Goal: Task Accomplishment & Management: Manage account settings

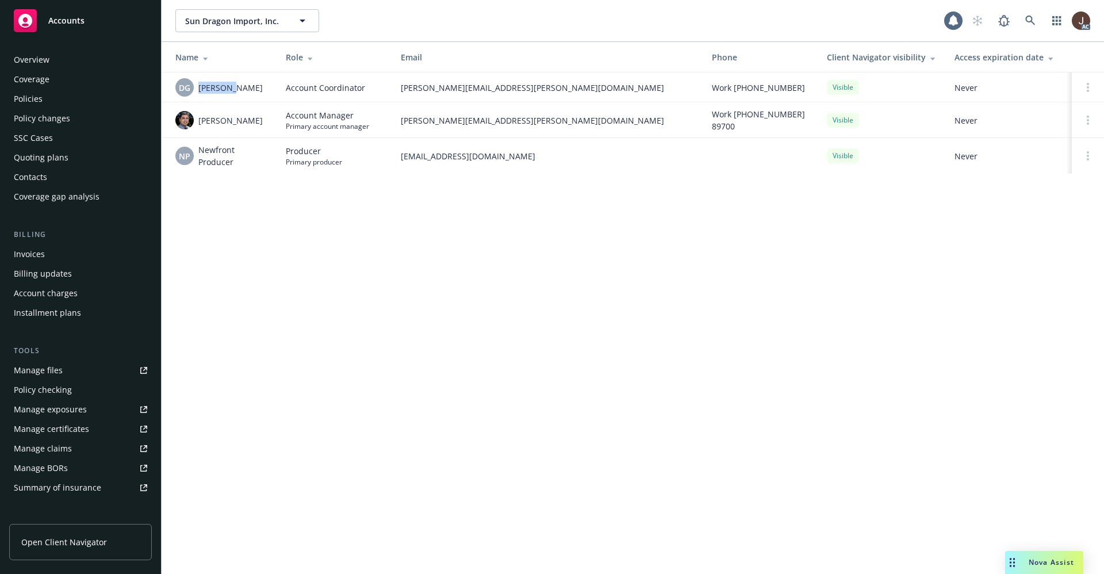
scroll to position [175, 0]
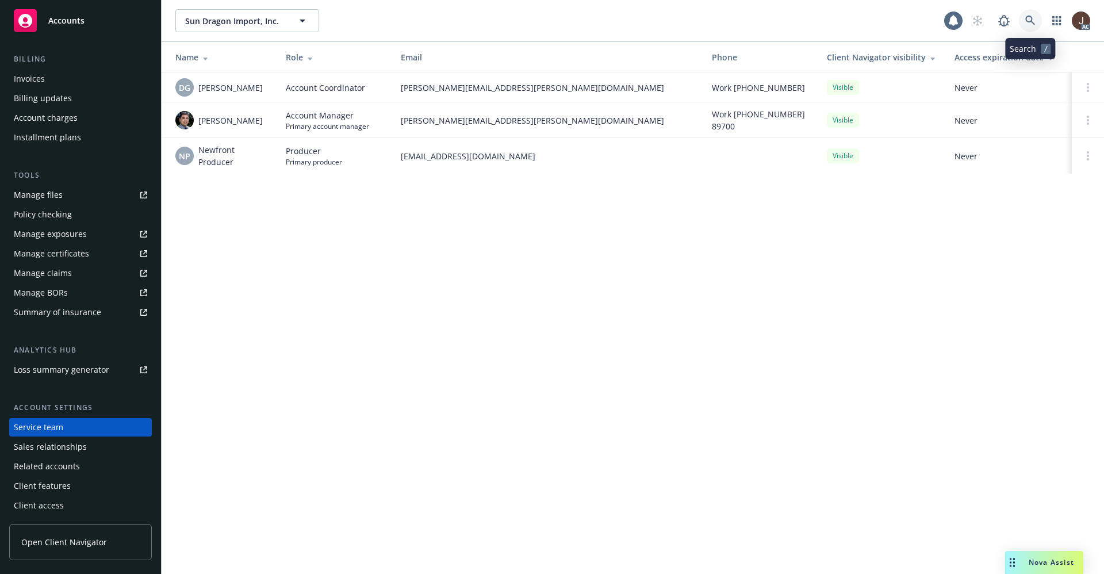
click at [1033, 16] on icon at bounding box center [1030, 21] width 10 height 10
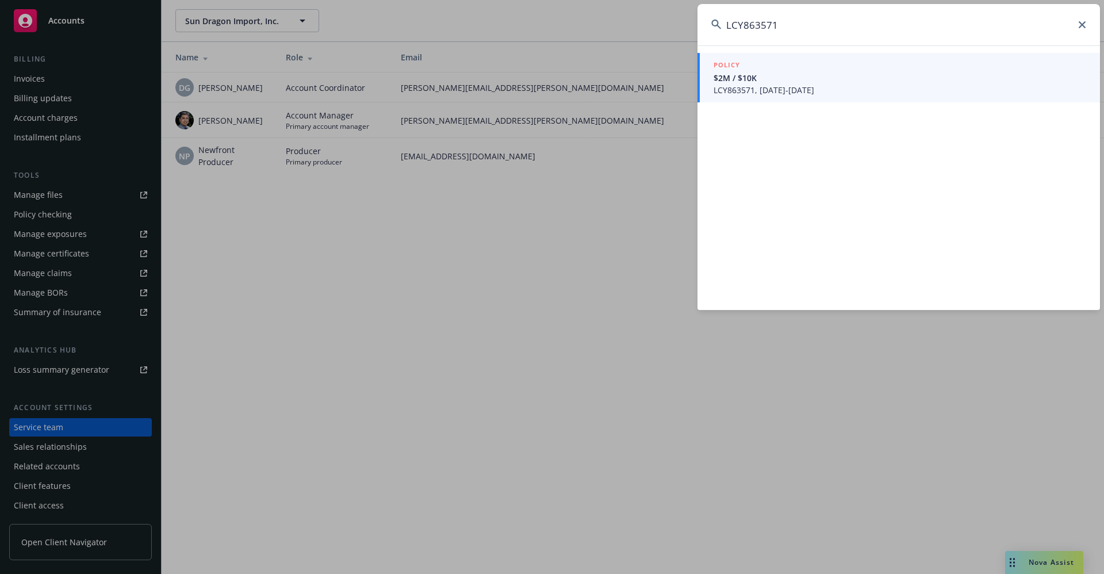
type input "LCY863571"
click at [1083, 26] on icon at bounding box center [1082, 24] width 7 height 7
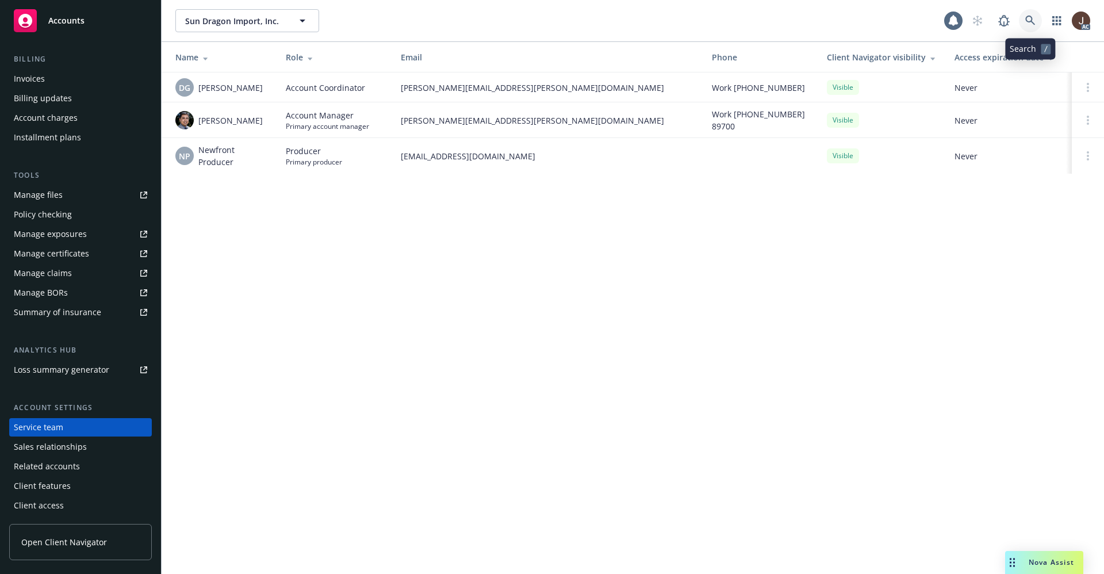
click at [1024, 18] on link at bounding box center [1030, 20] width 23 height 23
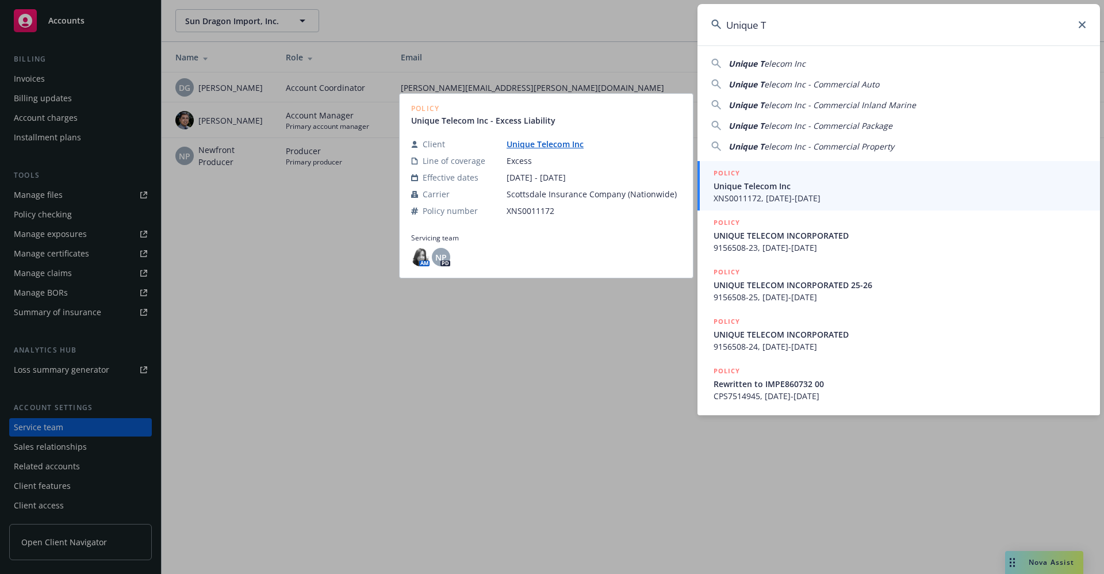
type input "Unique T"
click at [534, 149] on link "Unique Telecom Inc" at bounding box center [550, 144] width 86 height 11
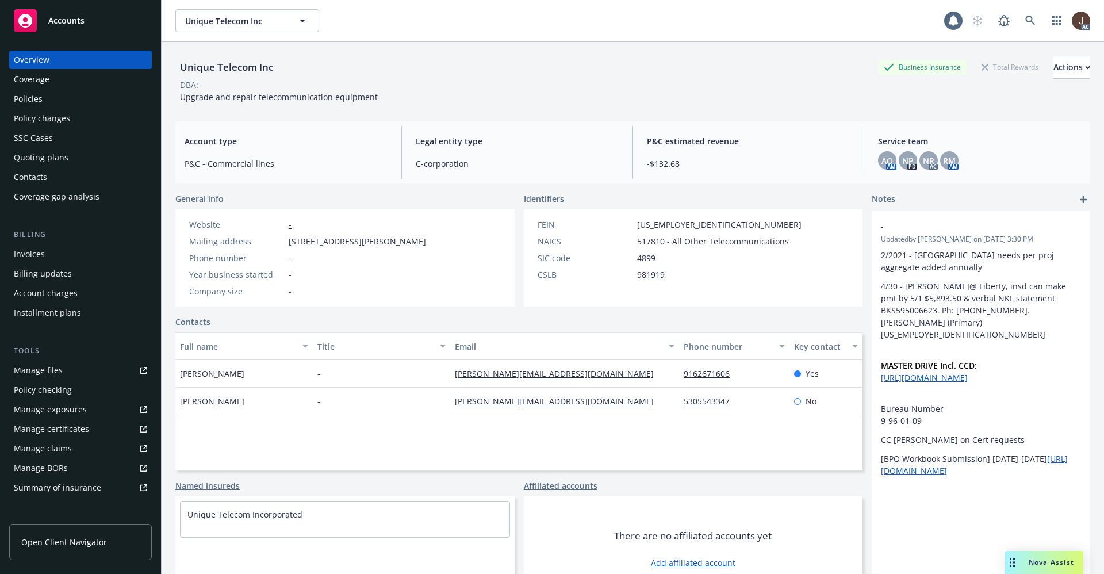
click at [33, 94] on div "Policies" at bounding box center [28, 99] width 29 height 18
click at [25, 99] on div "Policies" at bounding box center [28, 99] width 29 height 18
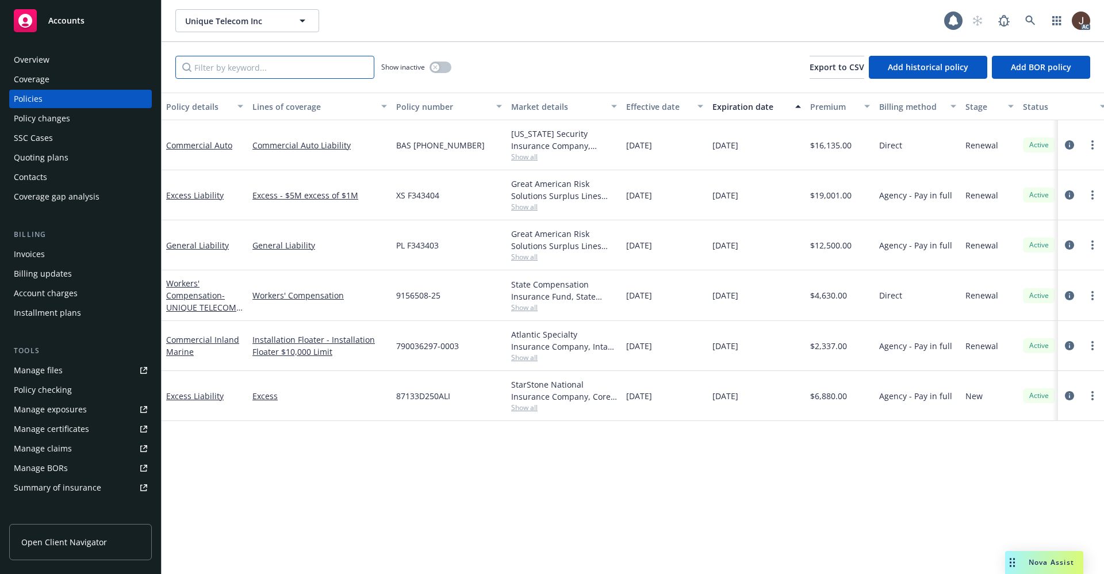
click at [233, 68] on input "Filter by keyword..." at bounding box center [274, 67] width 199 height 23
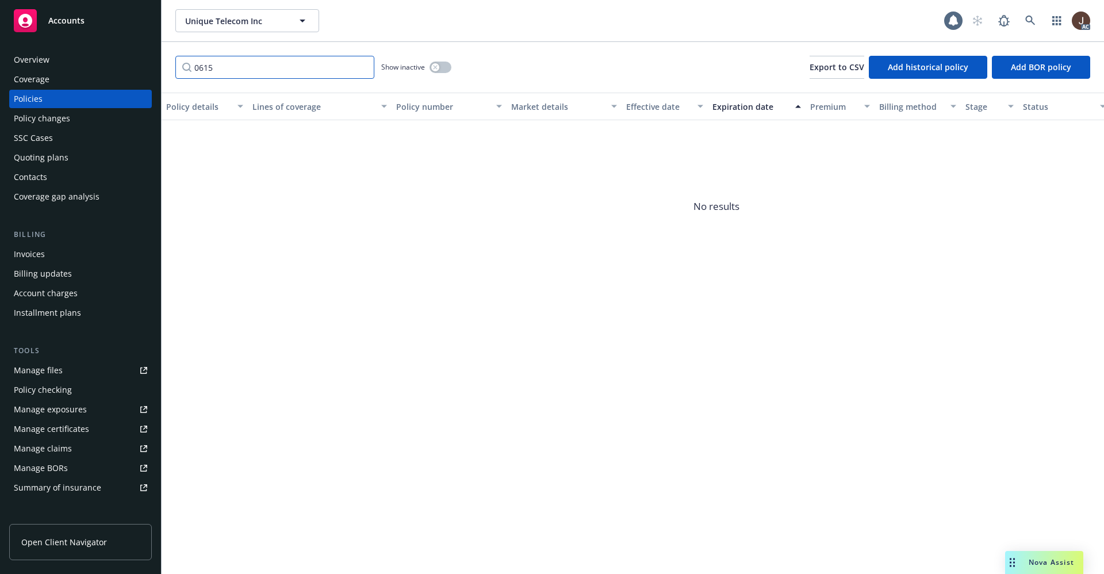
type input "0615"
click at [443, 67] on button "button" at bounding box center [441, 68] width 22 height 12
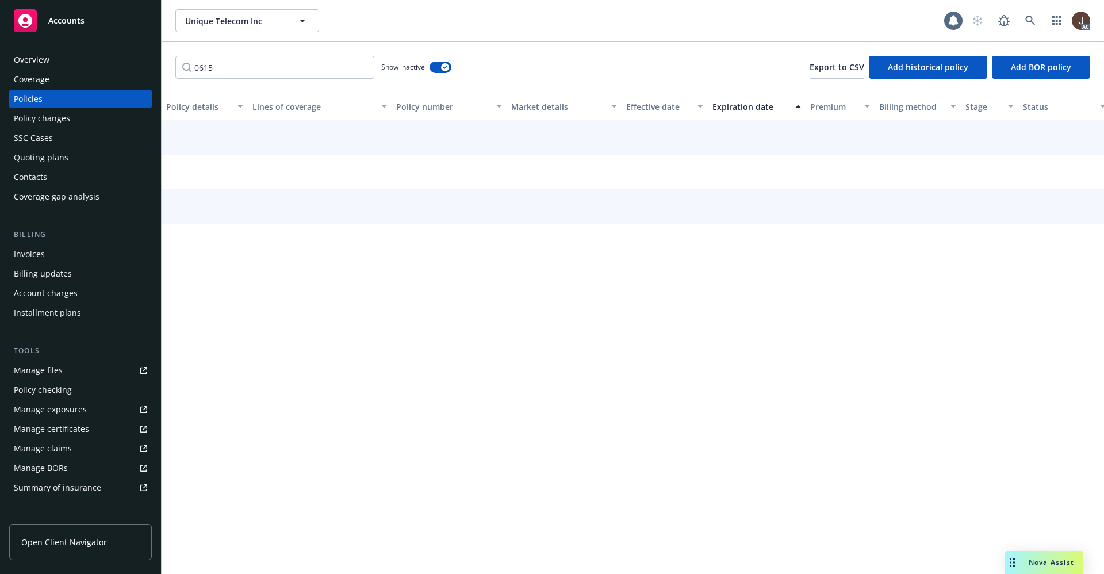
click at [508, 56] on div "0615 Show inactive Export to CSV Add historical policy Add BOR policy" at bounding box center [633, 67] width 942 height 51
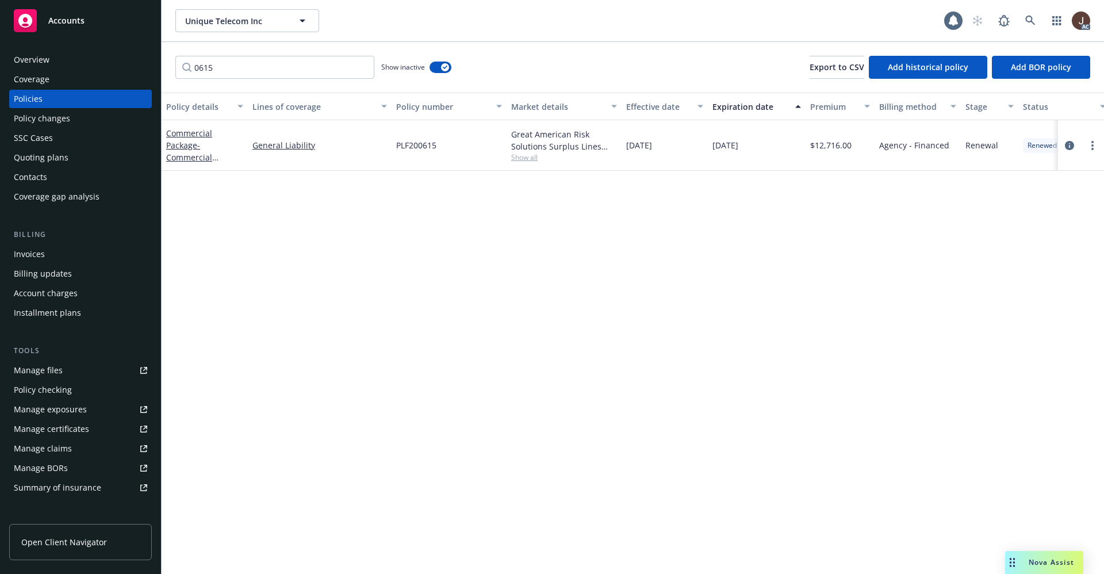
click at [426, 270] on div "Policy details Lines of coverage Policy number Market details Effective date Ex…" at bounding box center [633, 333] width 942 height 481
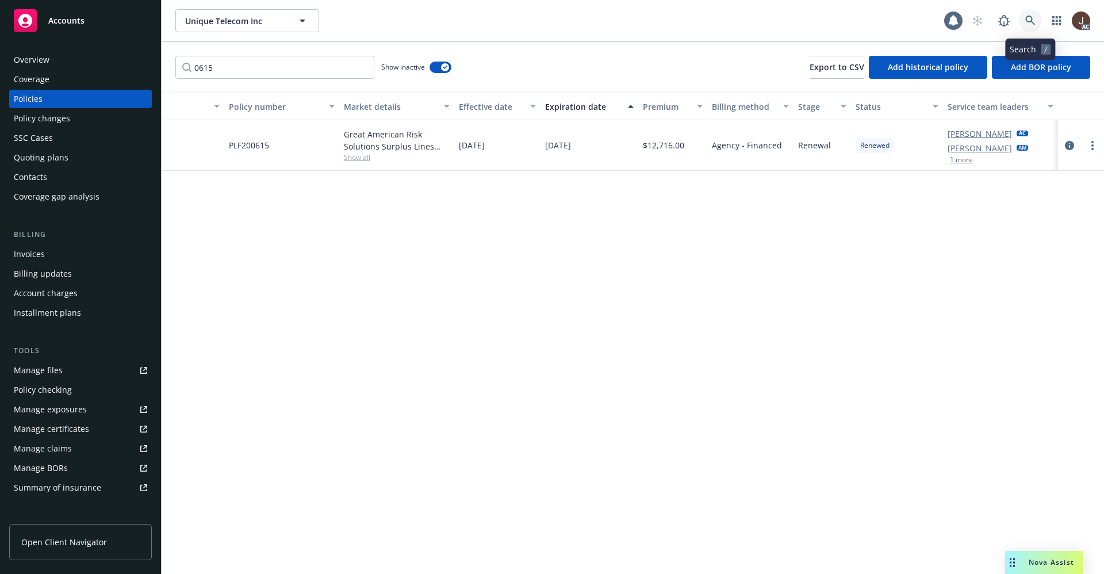
click at [1034, 21] on icon at bounding box center [1030, 21] width 10 height 10
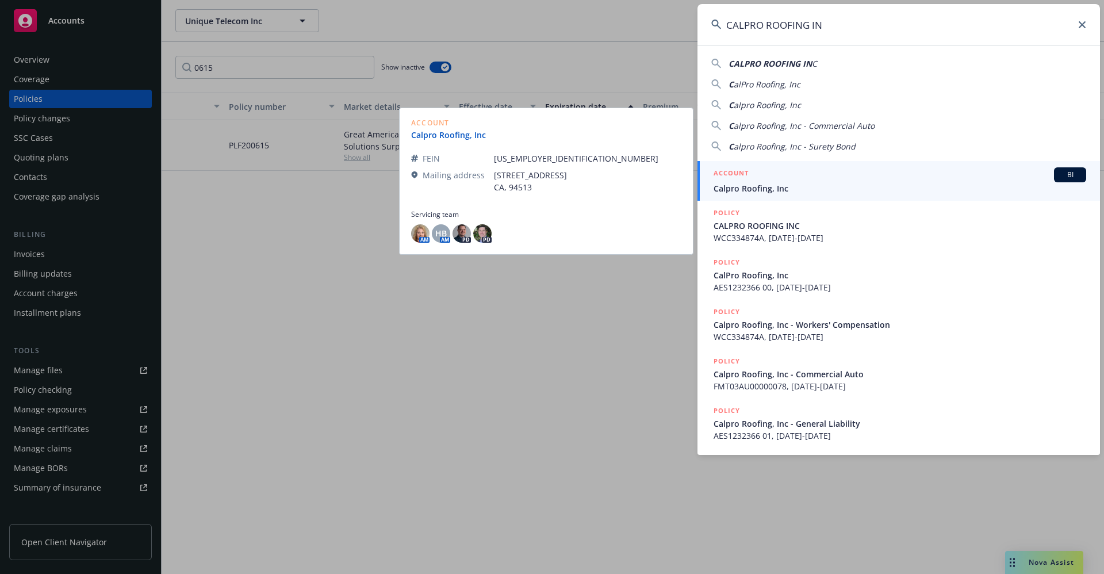
type input "CALPRO ROOFING IN"
click at [436, 136] on link "Calpro Roofing, Inc" at bounding box center [453, 135] width 84 height 12
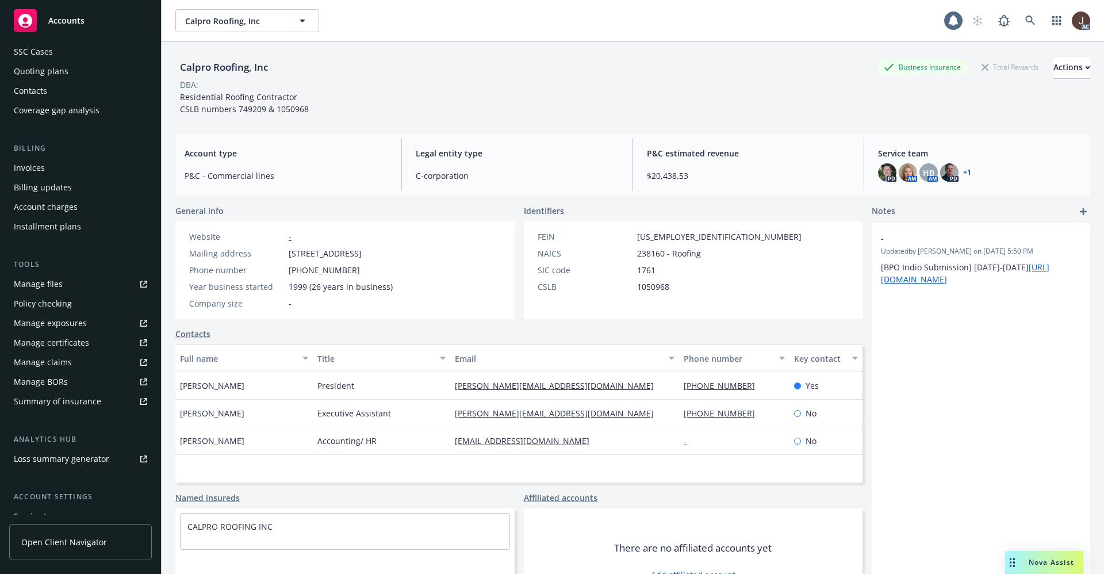
scroll to position [175, 0]
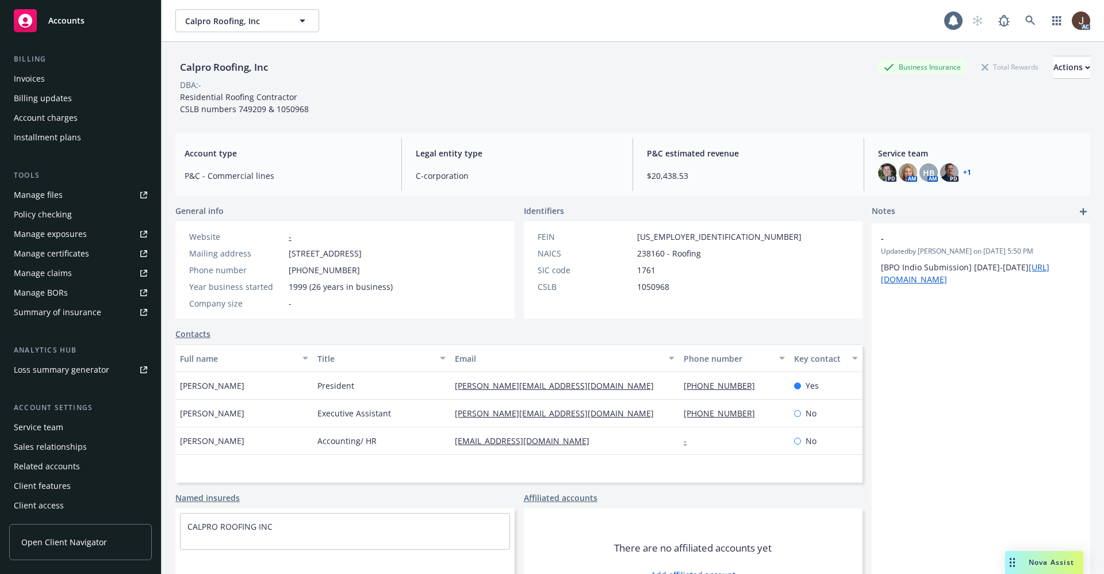
click at [28, 423] on div "Service team" at bounding box center [38, 427] width 49 height 18
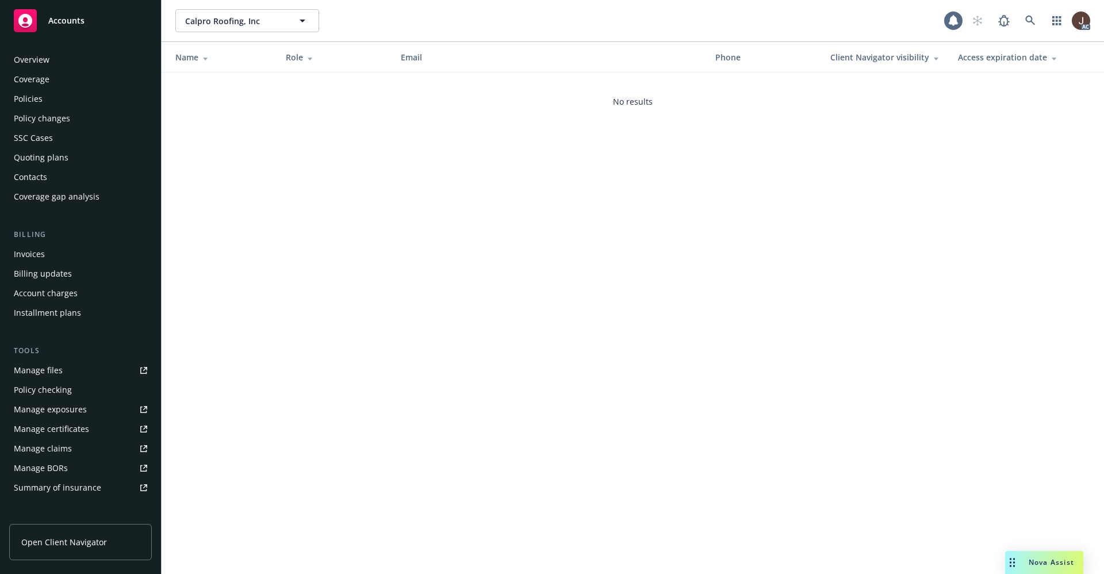
scroll to position [175, 0]
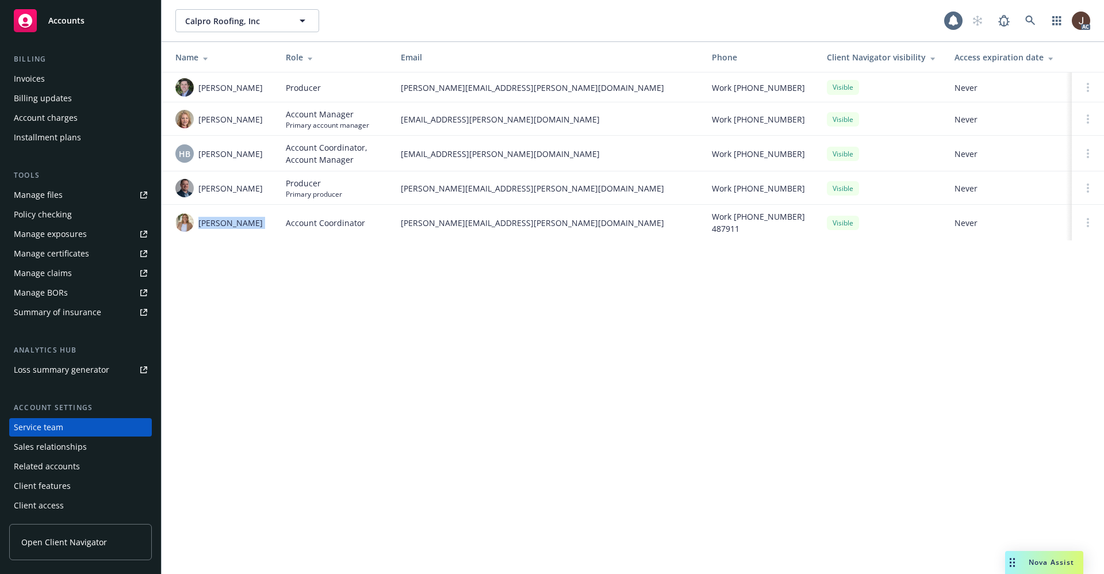
drag, startPoint x: 198, startPoint y: 228, endPoint x: 278, endPoint y: 227, distance: 79.9
click at [278, 227] on tr "Rachel Bledsoe Account Coordinator rachel.bledsoe@newfront.com Work (650) 488-8…" at bounding box center [633, 223] width 942 height 36
copy span "Rachel Bledsoe"
click at [1029, 22] on icon at bounding box center [1030, 21] width 10 height 10
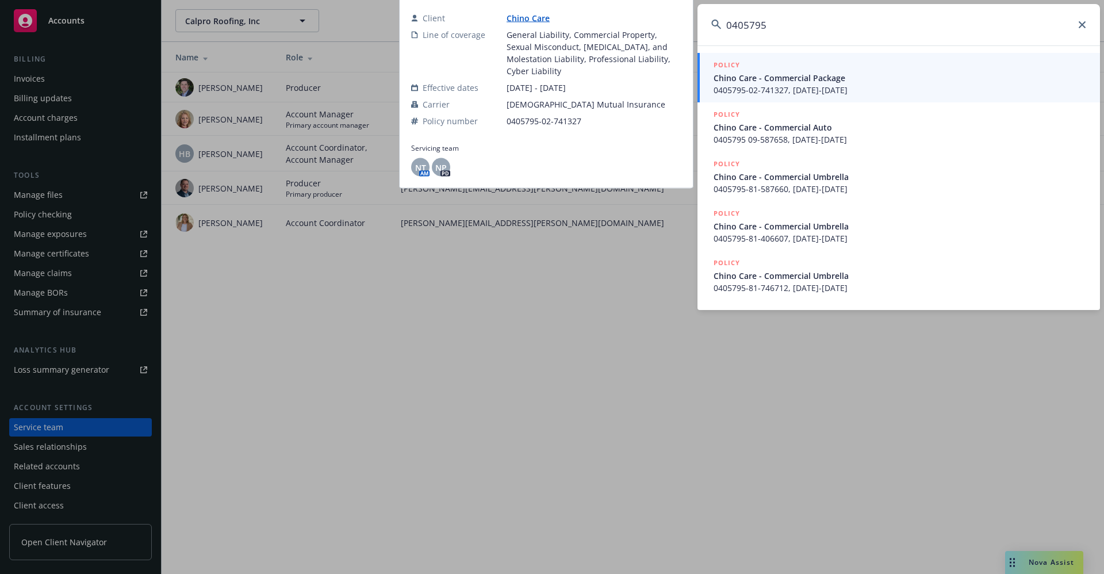
type input "0405795"
click at [524, 24] on link "Chino Care" at bounding box center [533, 18] width 52 height 11
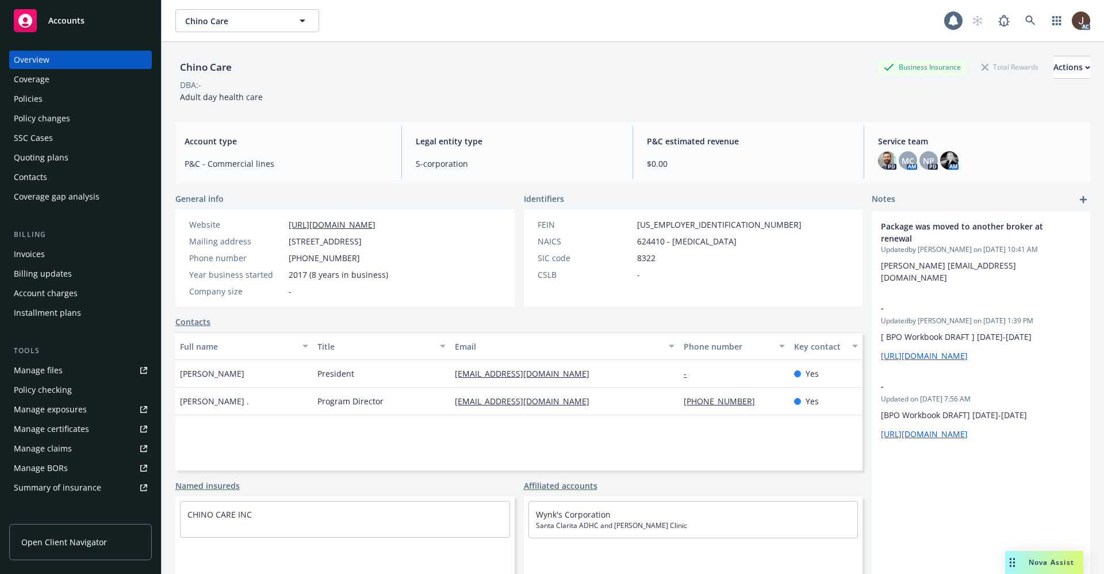
click at [44, 369] on div "Manage files" at bounding box center [38, 370] width 49 height 18
click at [1025, 23] on icon at bounding box center [1030, 21] width 10 height 10
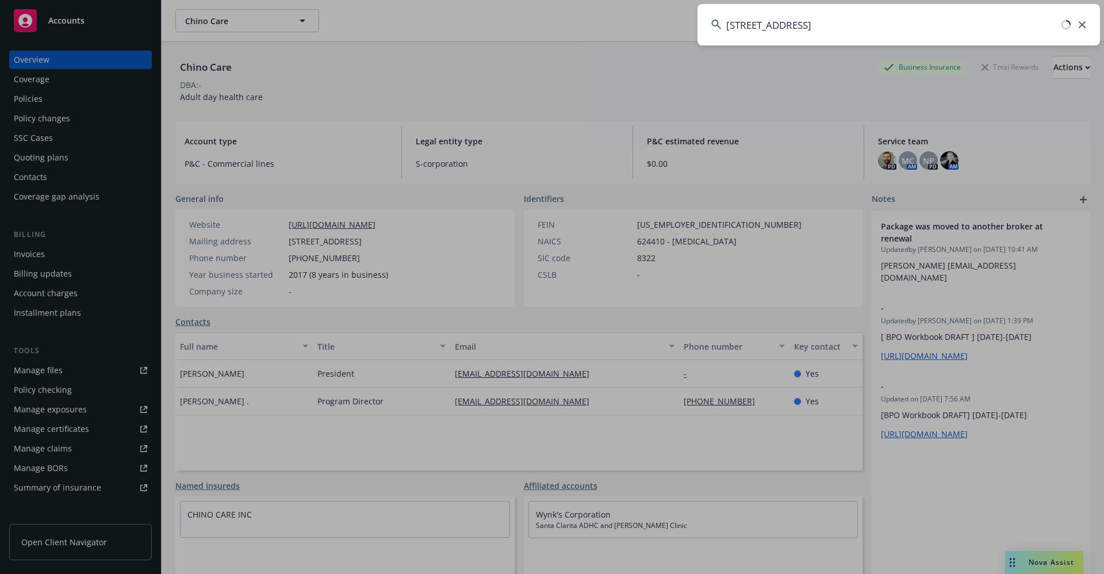
click at [817, 22] on input "412 RING ROAD" at bounding box center [898, 24] width 403 height 41
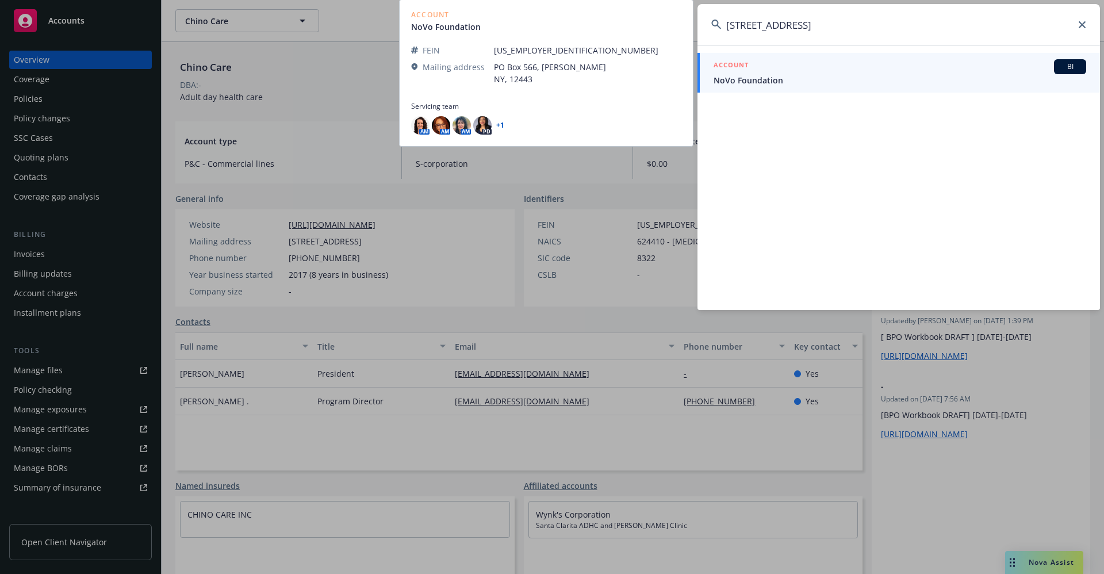
type input "412 RING ROAD"
click at [758, 80] on span "NoVo Foundation" at bounding box center [900, 80] width 373 height 12
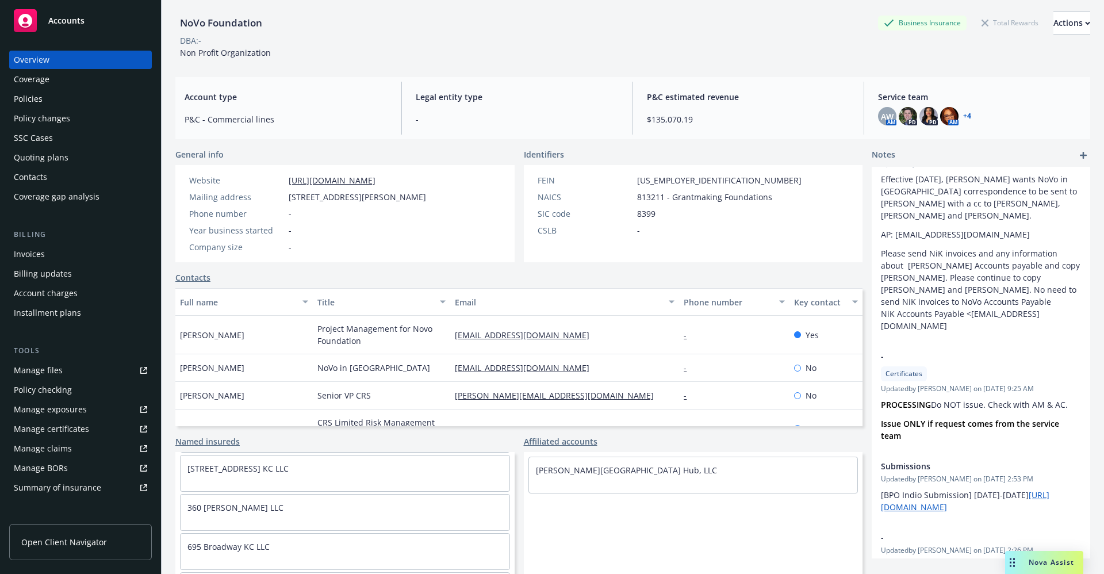
scroll to position [173, 0]
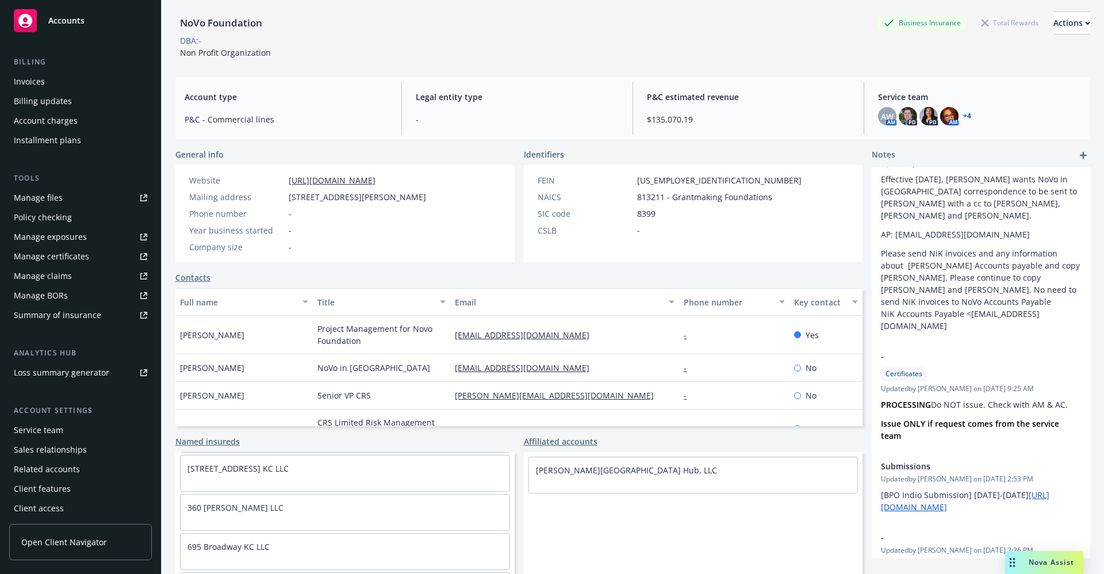
click at [31, 200] on div "Manage files" at bounding box center [38, 198] width 49 height 18
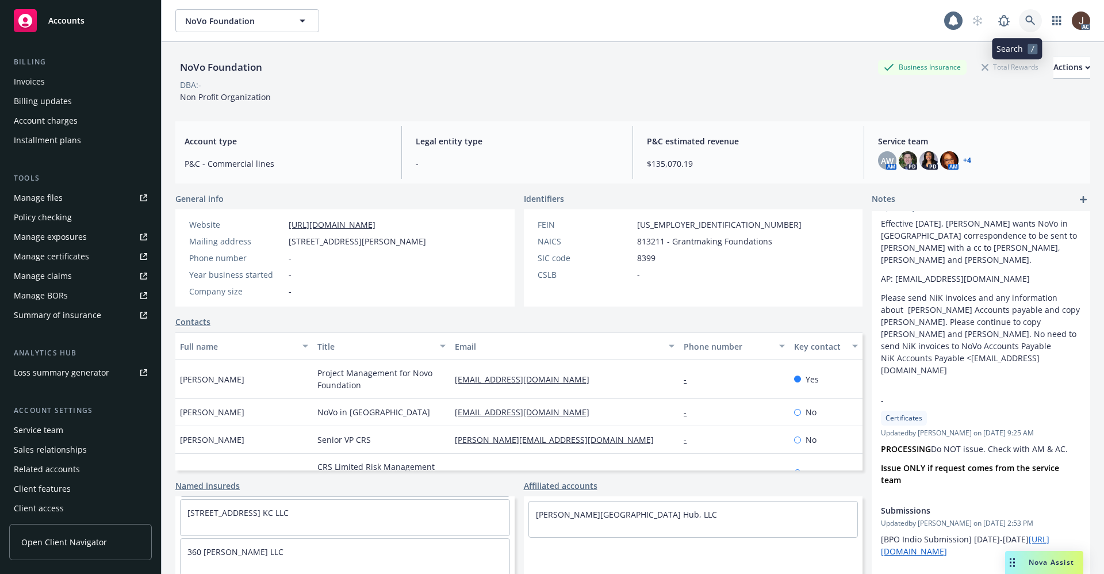
click at [1025, 19] on icon at bounding box center [1030, 21] width 10 height 10
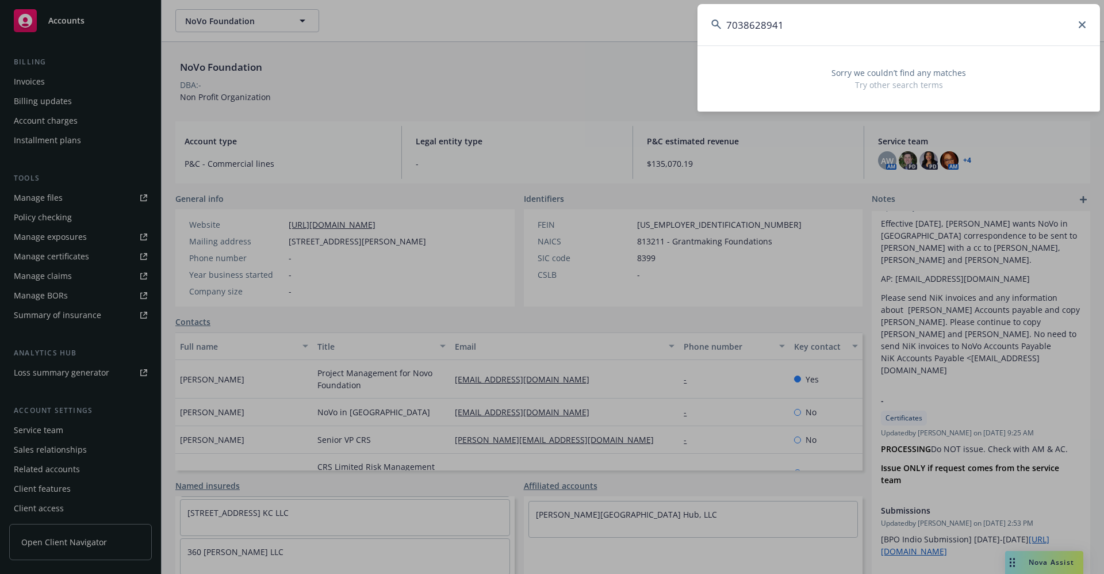
drag, startPoint x: 790, startPoint y: 24, endPoint x: 715, endPoint y: 20, distance: 74.9
click at [715, 20] on div "7038628941" at bounding box center [898, 24] width 403 height 41
click at [833, 16] on input "7038628941" at bounding box center [898, 24] width 403 height 41
drag, startPoint x: 808, startPoint y: 16, endPoint x: 627, endPoint y: 9, distance: 181.8
click at [628, 12] on div "7038628941 Sorry we couldn’t find any matches Try other search terms" at bounding box center [552, 287] width 1104 height 574
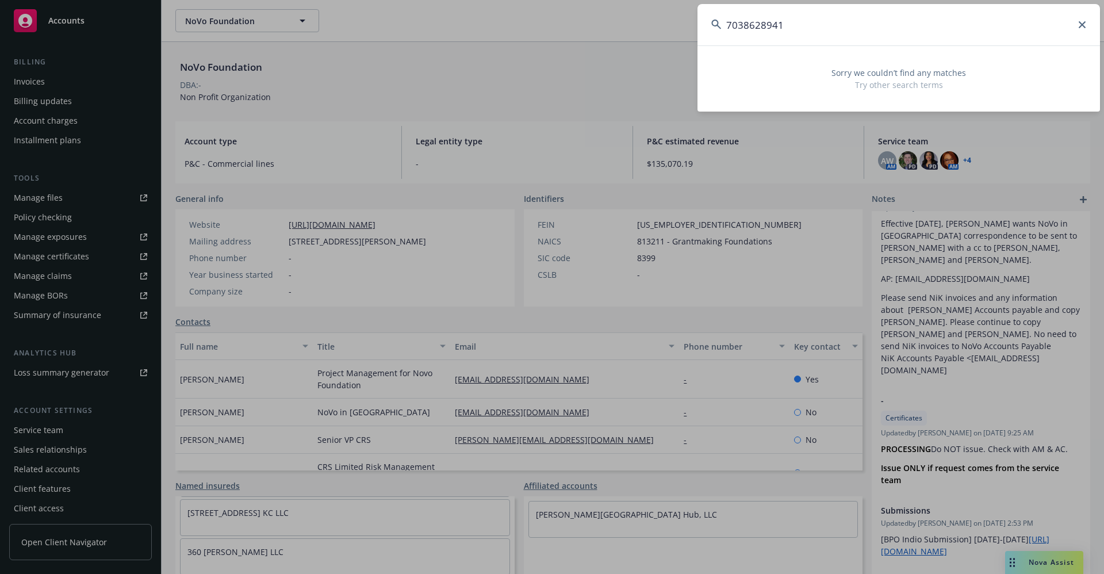
paste input "Shangri-La Industries, L"
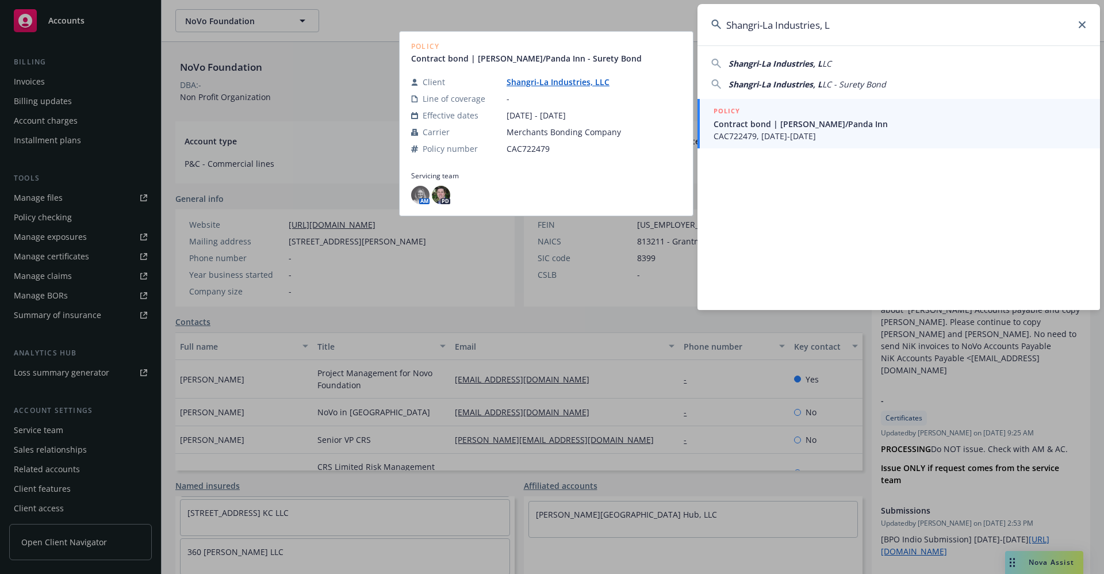
type input "Shangri-La Industries, L"
click at [545, 85] on link "Shangri-La Industries, LLC" at bounding box center [563, 81] width 112 height 11
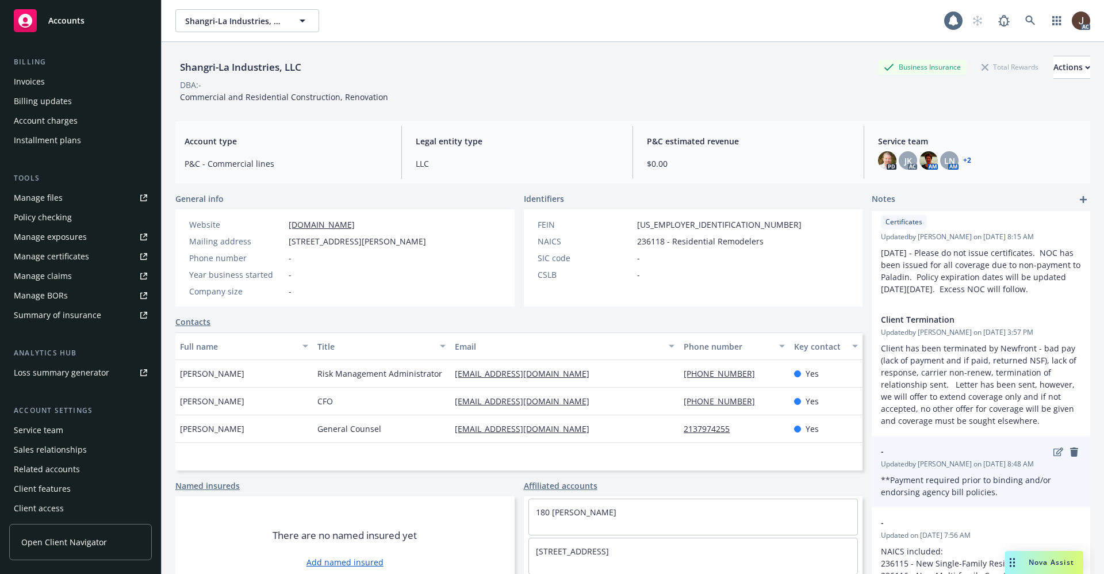
scroll to position [56, 0]
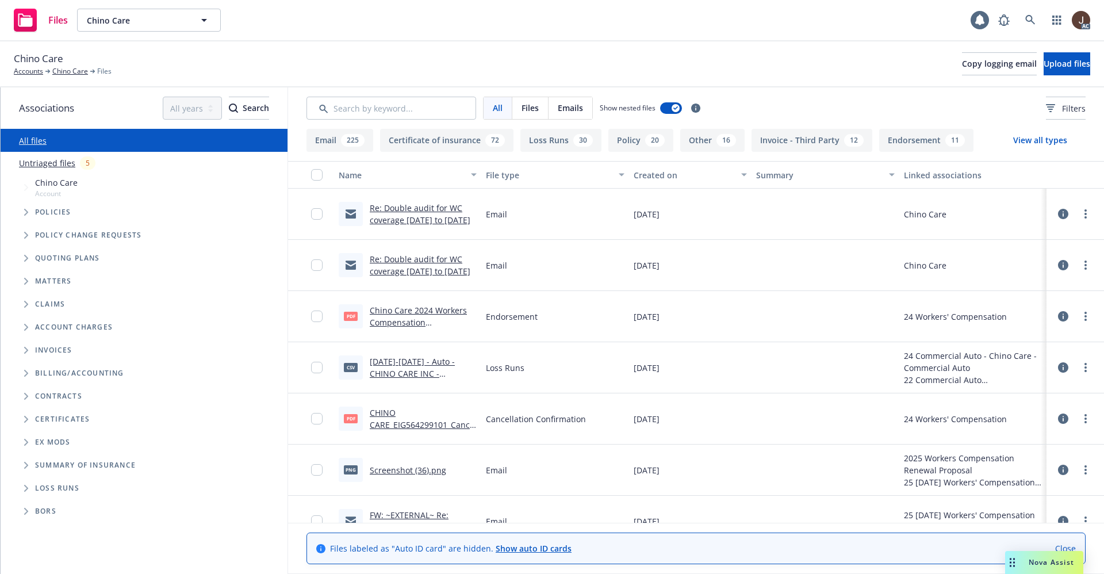
click at [45, 161] on link "Untriaged files" at bounding box center [47, 163] width 56 height 12
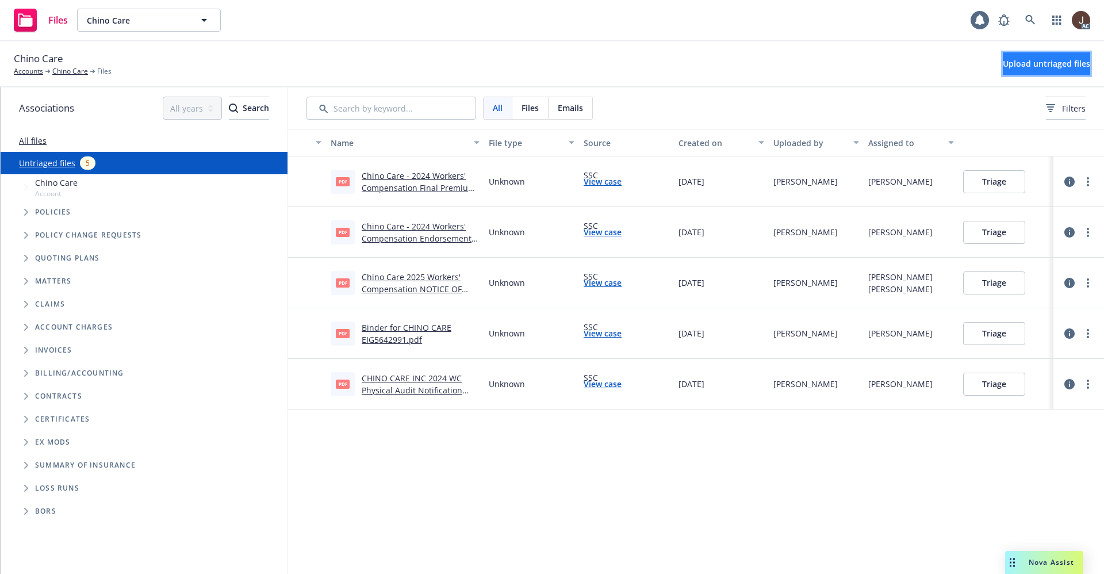
click at [1022, 60] on span "Upload untriaged files" at bounding box center [1046, 63] width 87 height 11
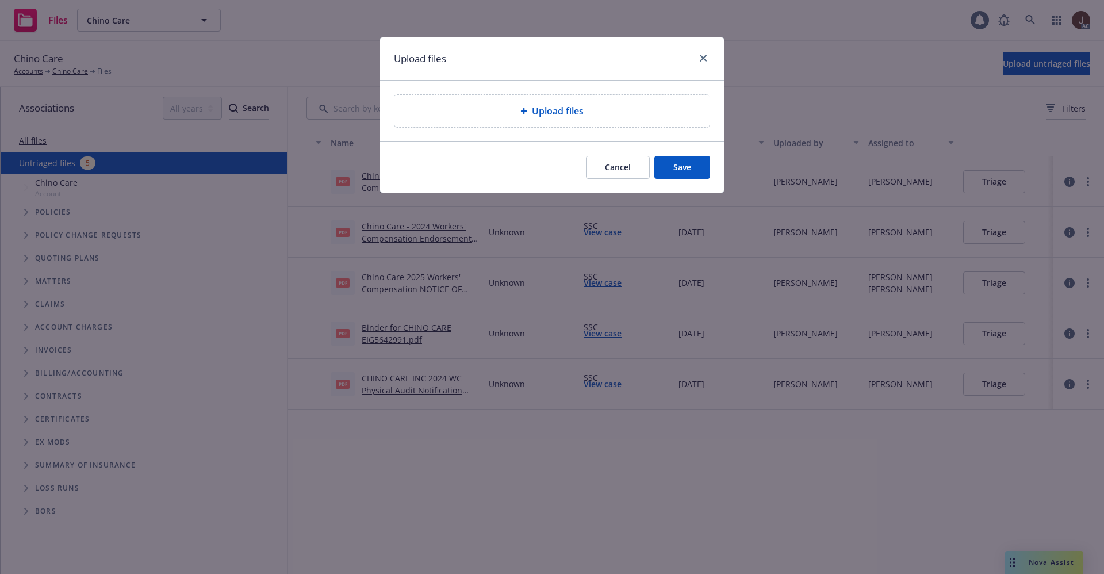
click at [542, 105] on span "Upload files" at bounding box center [558, 111] width 52 height 14
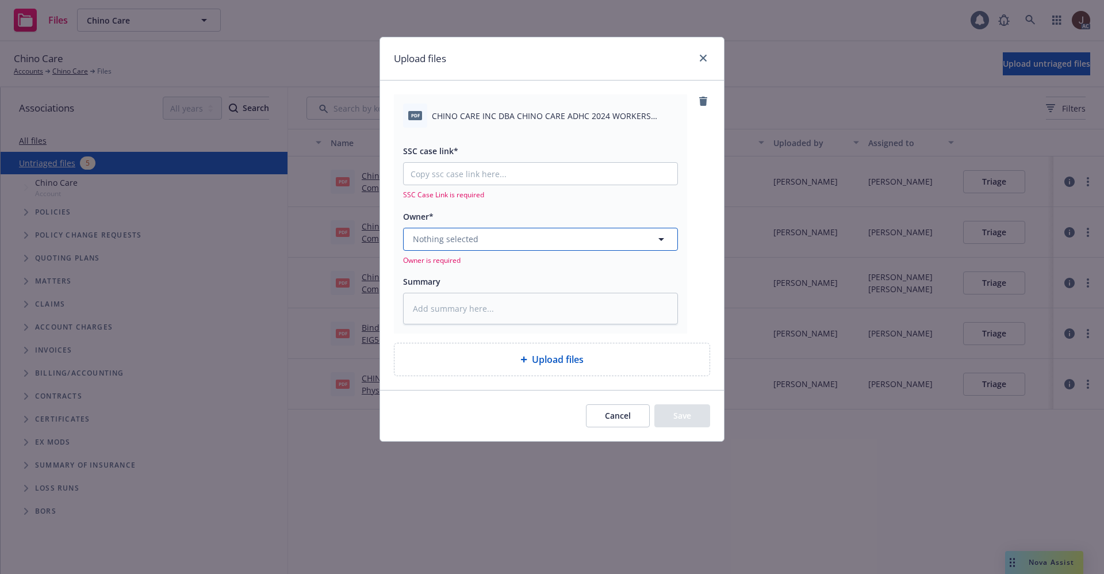
click at [495, 246] on button "Nothing selected" at bounding box center [540, 239] width 275 height 23
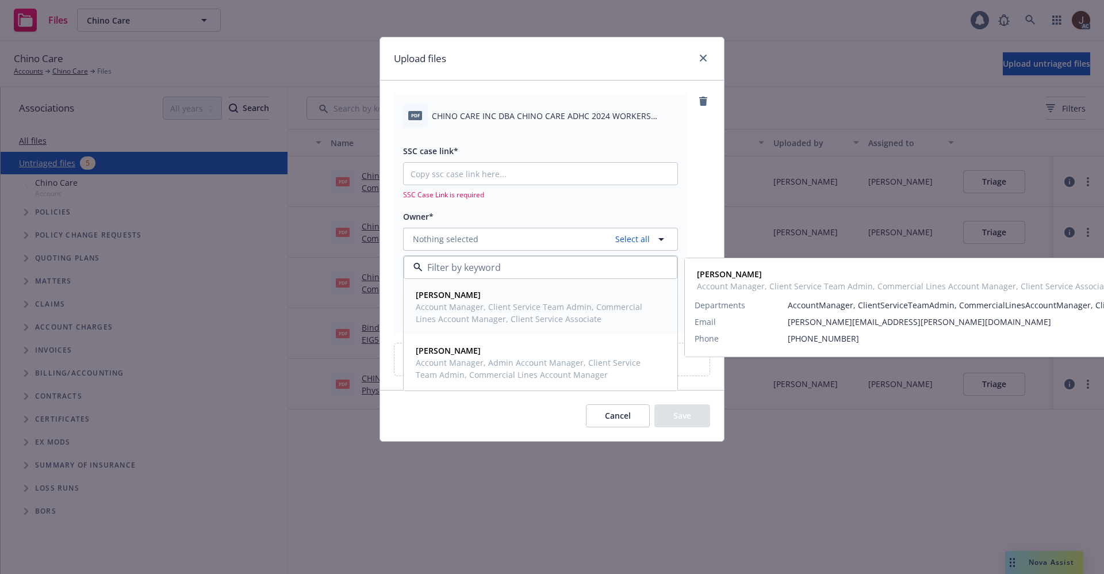
click at [479, 294] on strong "[PERSON_NAME]" at bounding box center [448, 294] width 65 height 11
type textarea "x"
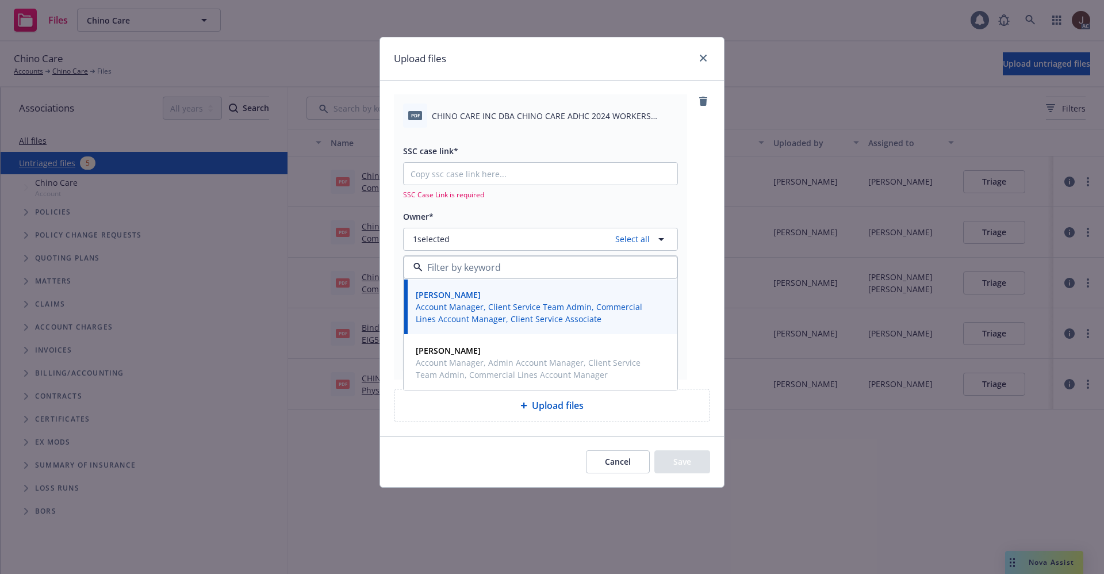
click at [492, 117] on span "CHINO CARE INC DBA CHINO CARE ADHC 2024 WORKERS COMPENSATION AUDIT STATEMENT.pdf" at bounding box center [555, 116] width 246 height 12
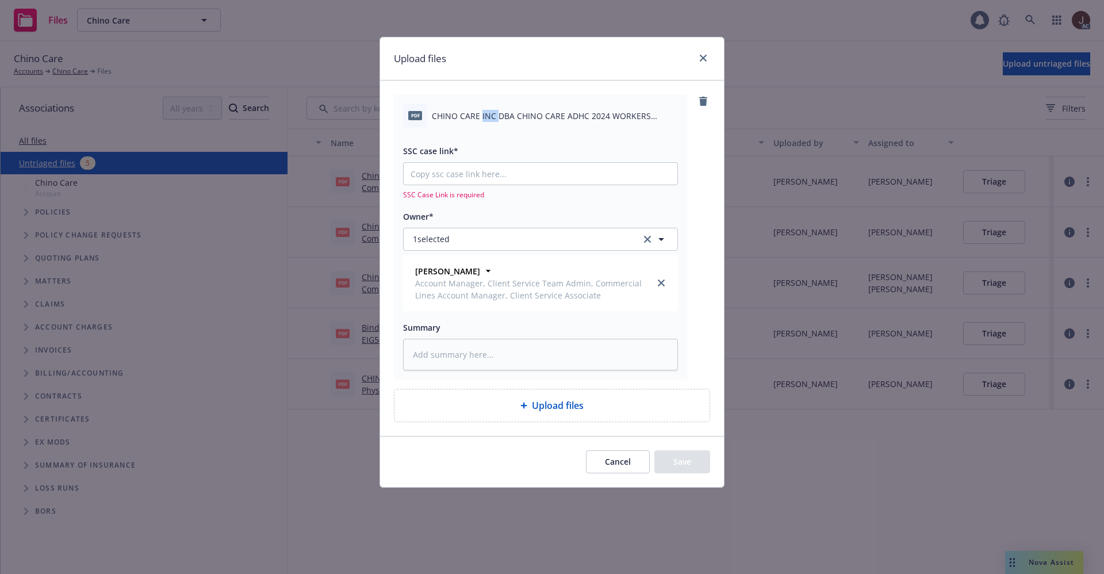
click at [492, 117] on span "CHINO CARE INC DBA CHINO CARE ADHC 2024 WORKERS COMPENSATION AUDIT STATEMENT.pdf" at bounding box center [555, 116] width 246 height 12
copy div "CHINO CARE INC DBA CHINO CARE ADHC 2024 WORKERS COMPENSATION AUDIT STATEMENT.pdf"
click at [460, 343] on textarea at bounding box center [540, 355] width 275 height 32
paste textarea "CHINO CARE INC DBA CHINO CARE ADHC 2024 WORKERS COMPENSATION AUDIT STATEMENT.pdf"
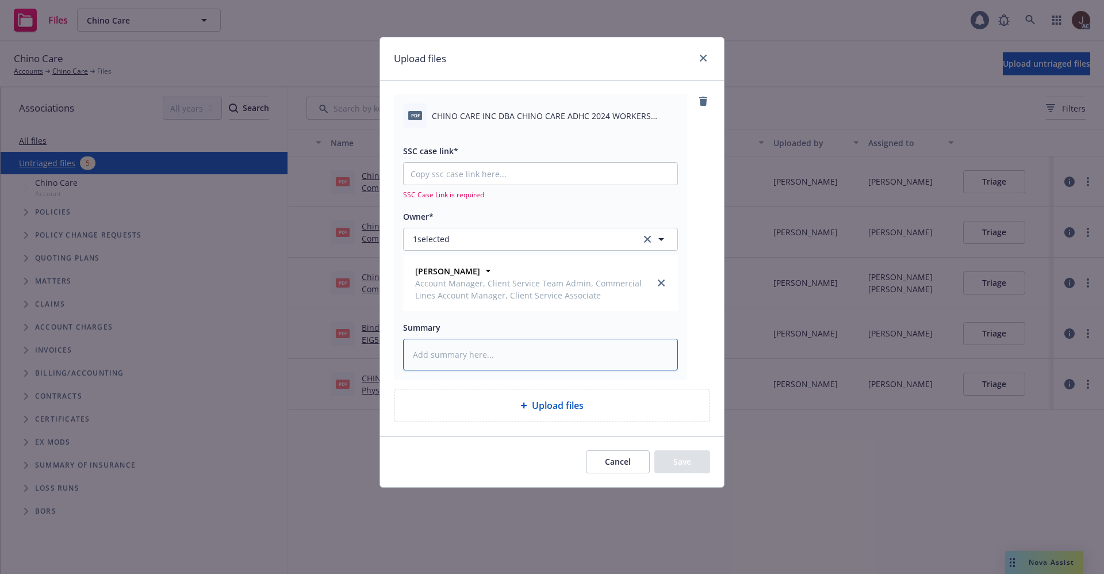
type textarea "CHINO CARE INC DBA CHINO CARE ADHC 2024 WORKERS COMPENSATION AUDIT STATEMENT.pdf"
type textarea "x"
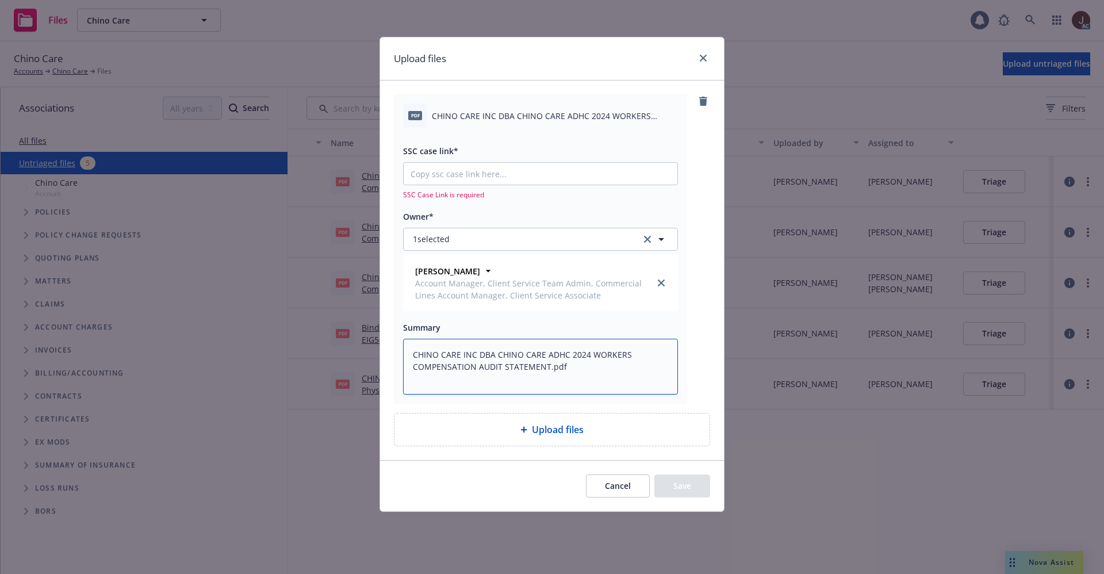
type textarea "CHINO CARE INC DBA CHINO CARE ADHC 2024 WORKERS COMPENSATION AUDIT STATEMENT.pdf"
type textarea "x"
click at [457, 171] on input "SSC case link*" at bounding box center [541, 174] width 274 height 22
paste input "https://newfront-ssc.lightning.force.com/lightning/r/Case/500Vz00000TeTXHIA3/vi…"
type input "https://newfront-ssc.lightning.force.com/lightning/r/Case/500Vz00000TeTXHIA3/vi…"
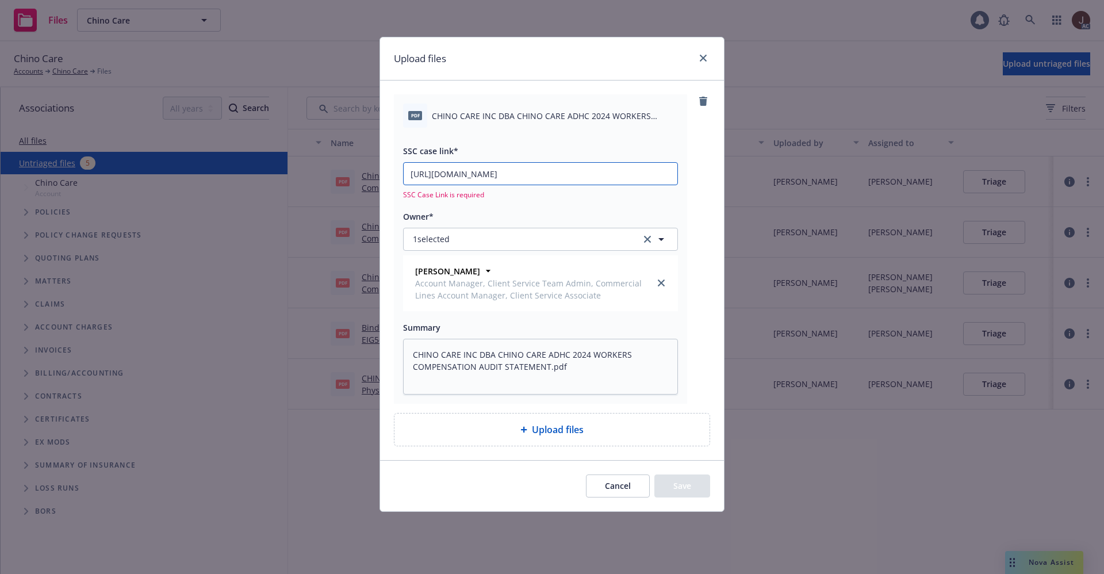
type textarea "x"
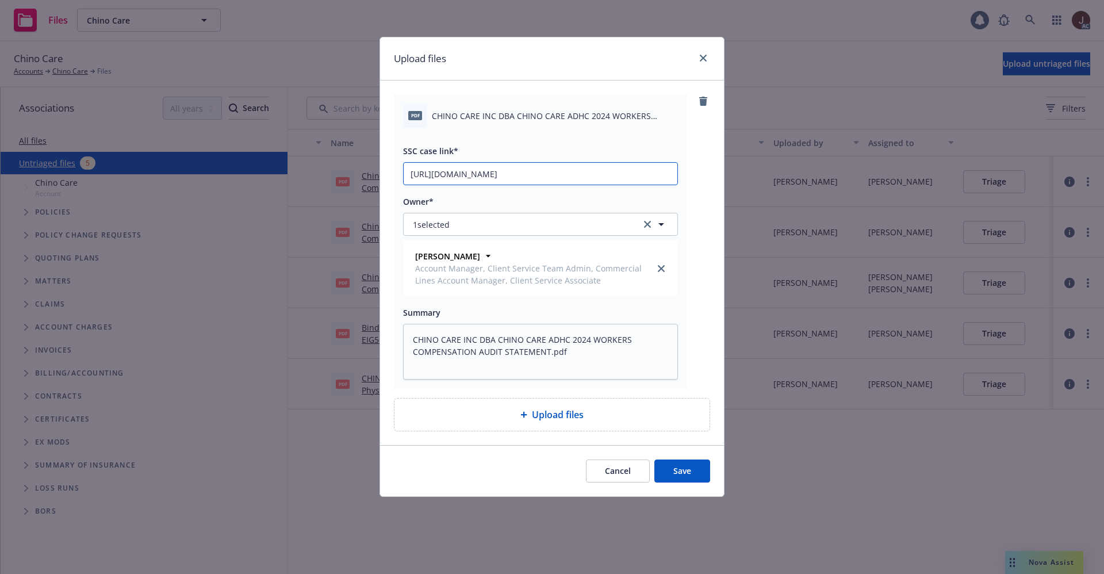
scroll to position [0, 57]
type input "https://newfront-ssc.lightning.force.com/lightning/r/Case/500Vz00000TeTXHIA3/vi…"
click at [711, 176] on div "pdf CHINO CARE INC DBA CHINO CARE ADHC 2024 WORKERS COMPENSATION AUDIT STATEMEN…" at bounding box center [552, 263] width 344 height 365
click at [682, 471] on button "Save" at bounding box center [682, 470] width 56 height 23
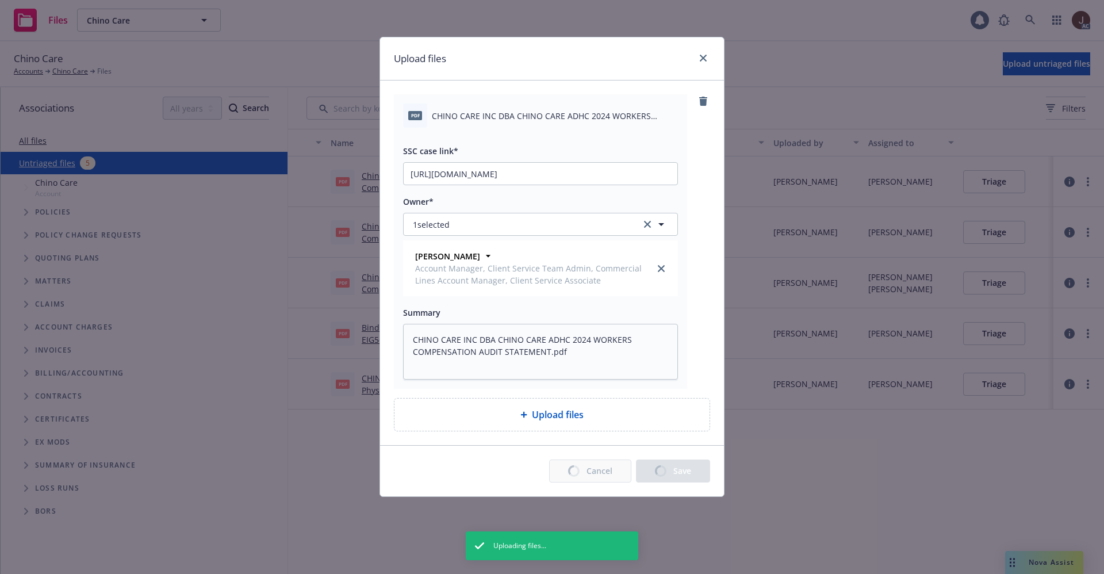
type textarea "x"
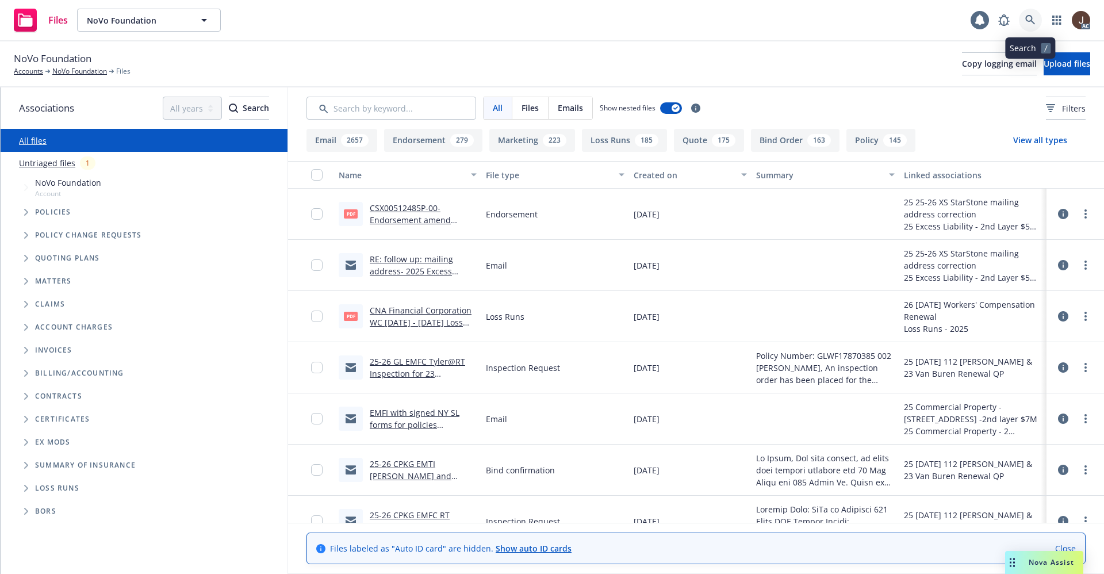
click at [1030, 14] on link at bounding box center [1030, 20] width 23 height 23
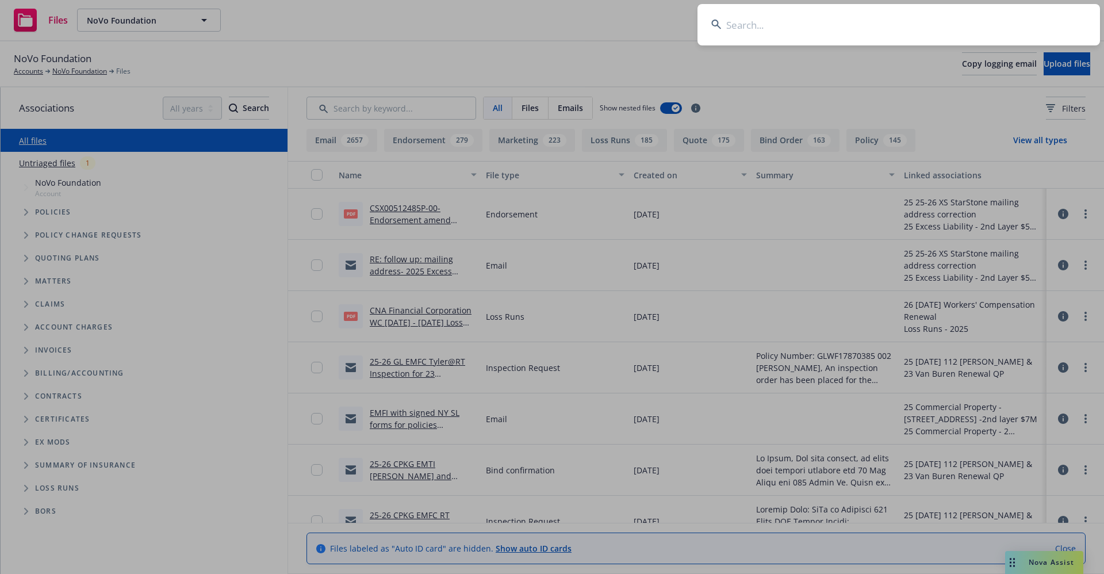
click at [738, 28] on input at bounding box center [898, 24] width 403 height 41
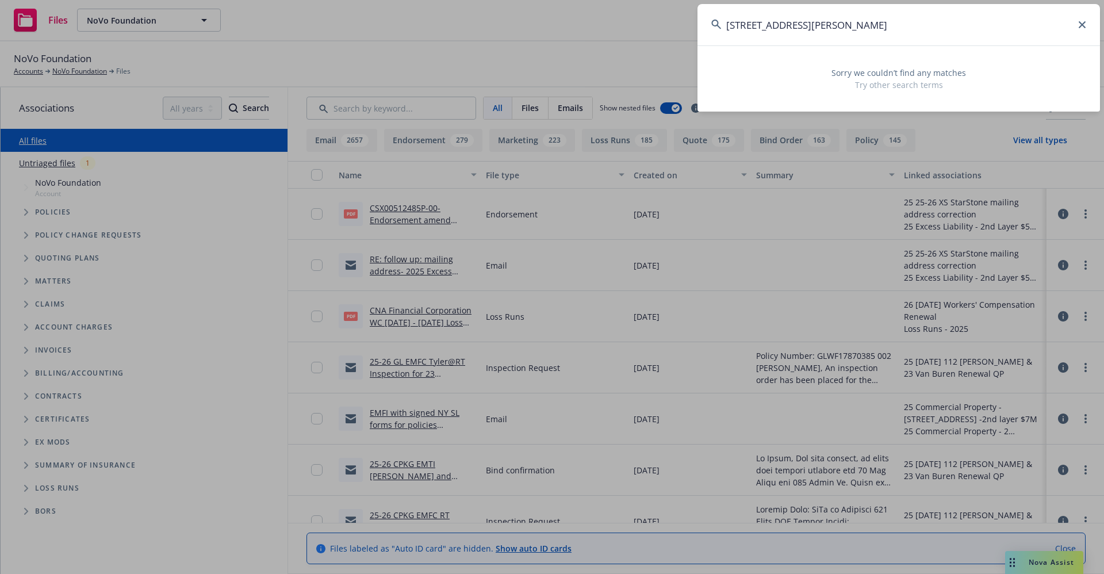
click at [754, 25] on input "960 S. Sanborn Road" at bounding box center [898, 24] width 403 height 41
drag, startPoint x: 829, startPoint y: 25, endPoint x: 714, endPoint y: 23, distance: 115.6
click at [714, 23] on div "960 S Sanborn Road" at bounding box center [898, 24] width 403 height 41
type input "960 S Sanborn Road"
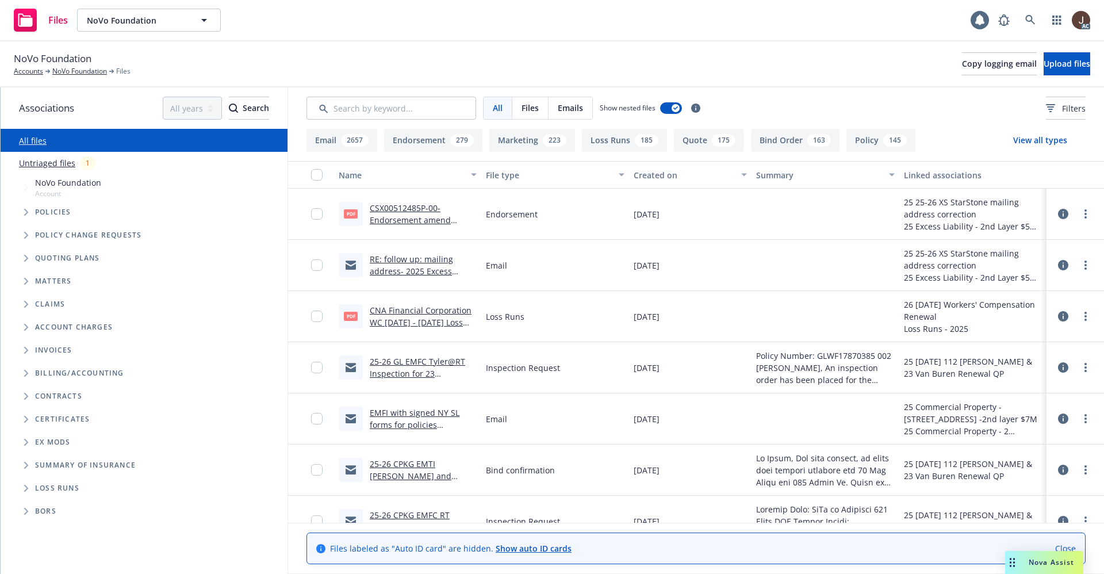
click at [536, 47] on div "NoVo Foundation Accounts NoVo Foundation Files Copy logging email Upload files" at bounding box center [552, 64] width 1104 height 46
click at [1027, 23] on icon at bounding box center [1030, 20] width 10 height 10
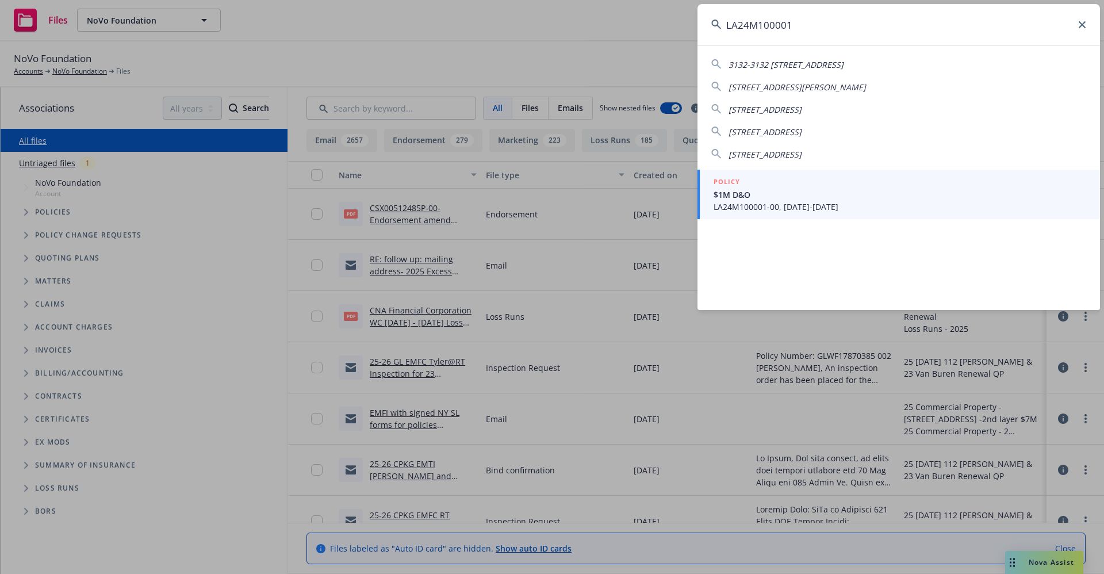
type input "LA24M100001"
click at [1083, 24] on icon at bounding box center [1082, 24] width 7 height 7
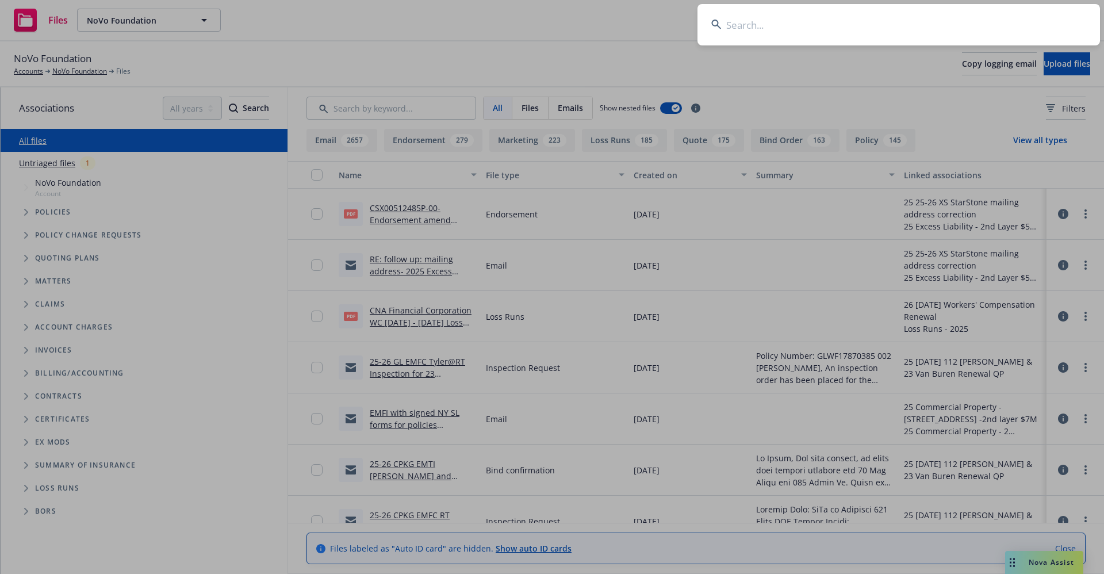
click at [757, 28] on input at bounding box center [898, 24] width 403 height 41
paste input "RODNEY SICHEL"
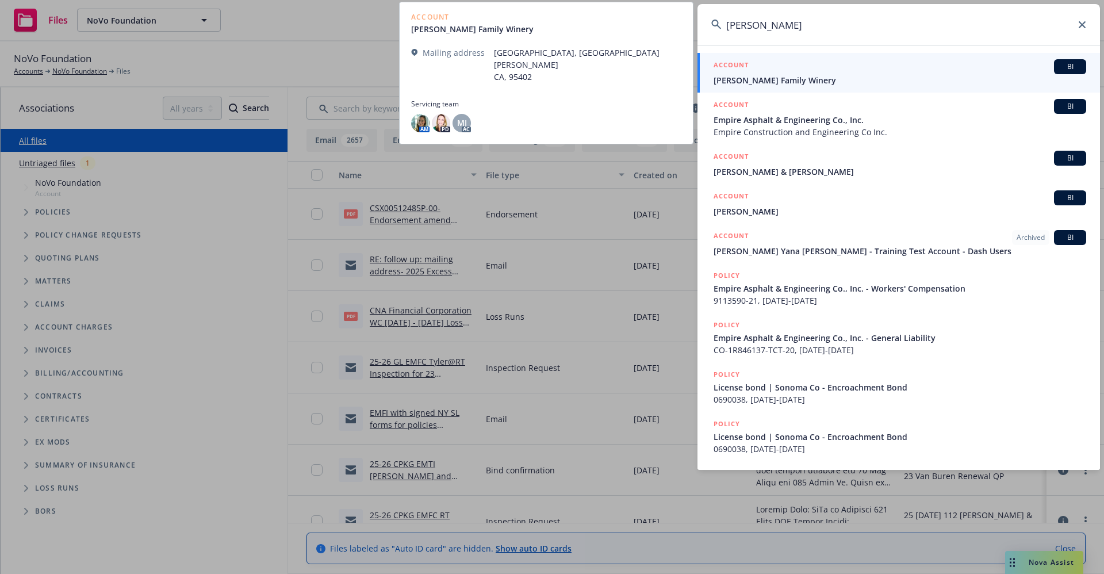
type input "RODNEY SICHEL"
click at [789, 86] on span "Sichel Family Winery" at bounding box center [900, 80] width 373 height 12
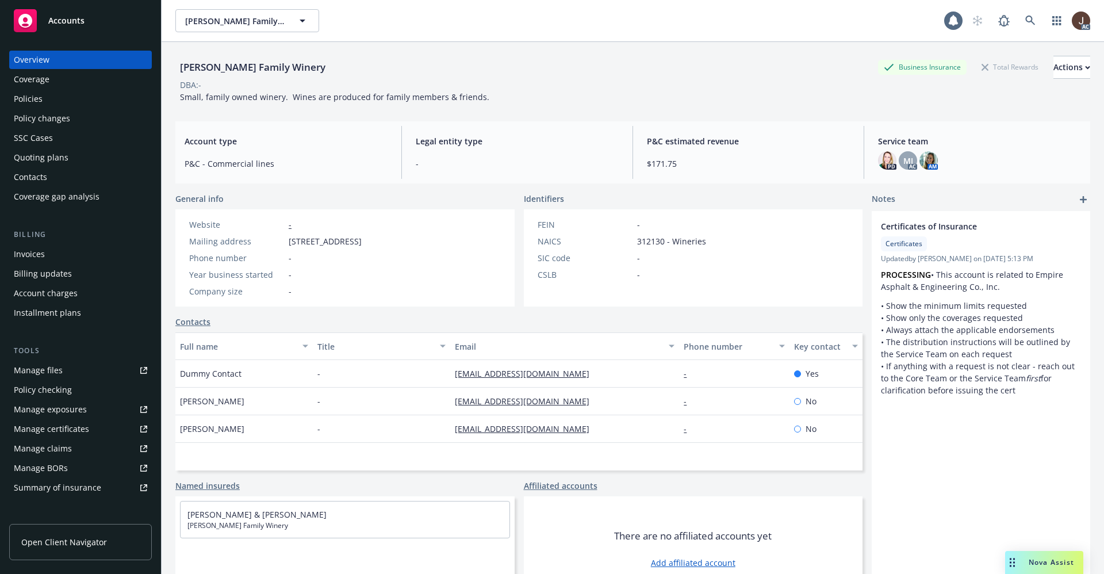
click at [35, 102] on div "Policies" at bounding box center [28, 99] width 29 height 18
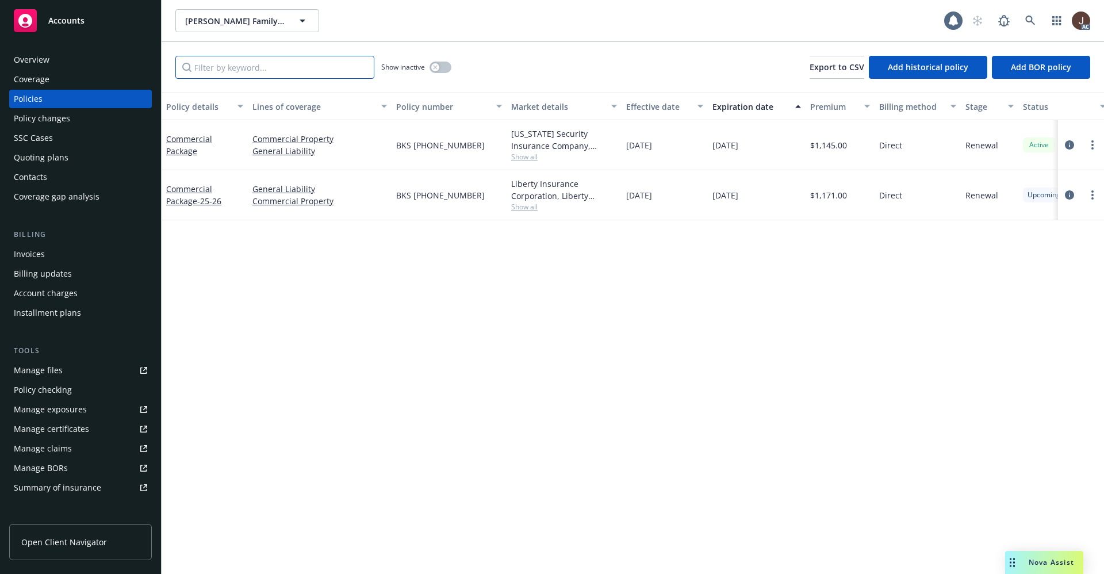
click at [232, 67] on input "Filter by keyword..." at bounding box center [274, 67] width 199 height 23
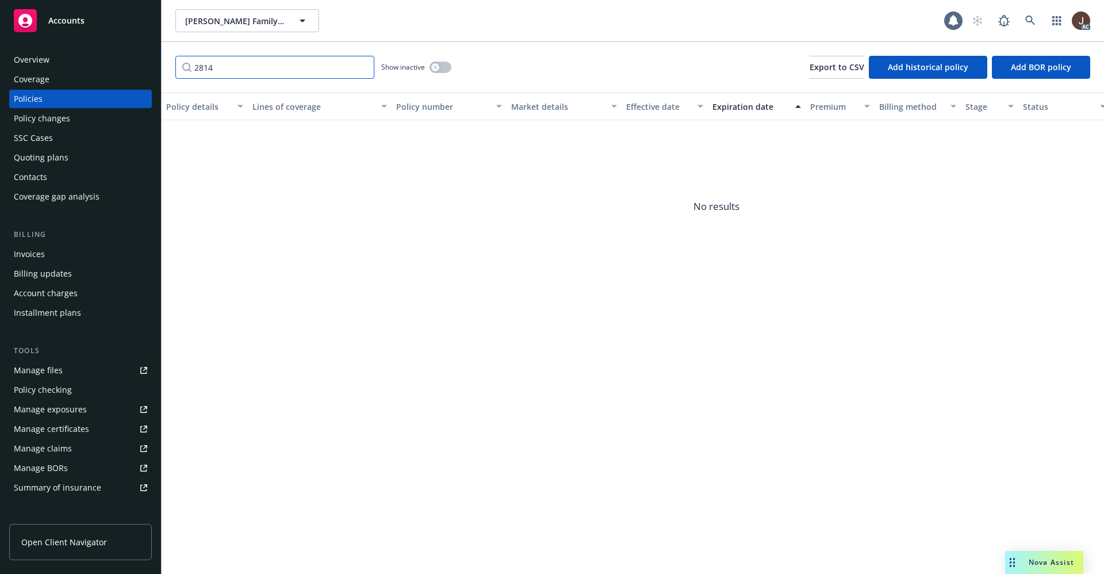
type input "2814"
click at [443, 70] on button "button" at bounding box center [441, 68] width 22 height 12
click at [522, 73] on div "2814 Show inactive Export to CSV Add historical policy Add BOR policy" at bounding box center [633, 67] width 942 height 51
click at [245, 75] on input "2814" at bounding box center [274, 67] width 199 height 23
click at [1032, 18] on icon at bounding box center [1030, 21] width 10 height 10
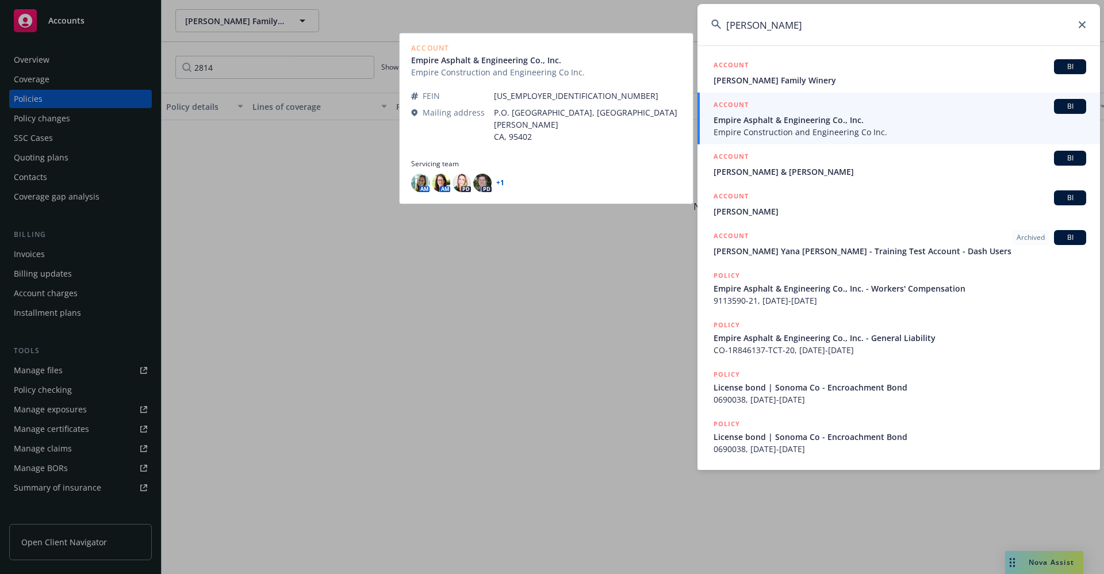
type input "RODNEY SICHEL"
click at [811, 130] on span "Empire Construction and Engineering Co Inc." at bounding box center [900, 132] width 373 height 12
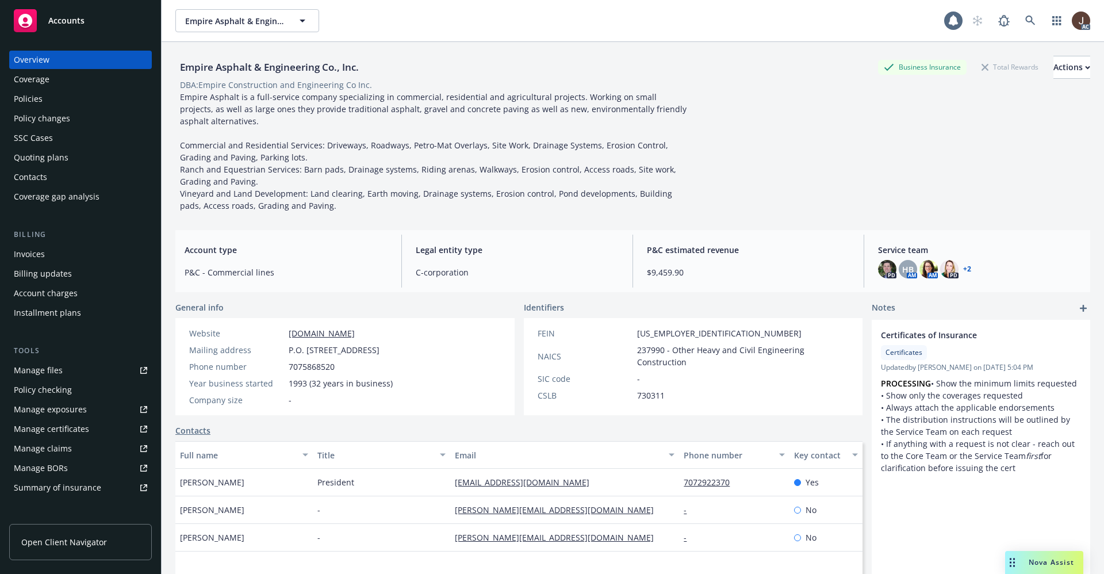
click at [29, 99] on div "Policies" at bounding box center [28, 99] width 29 height 18
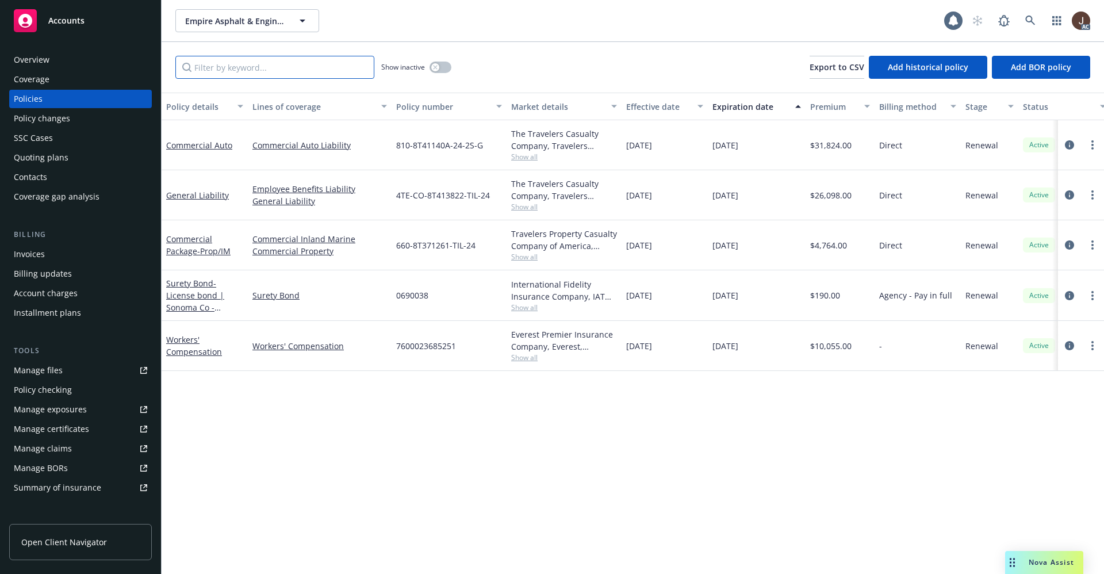
click at [217, 66] on input "Filter by keyword..." at bounding box center [274, 67] width 199 height 23
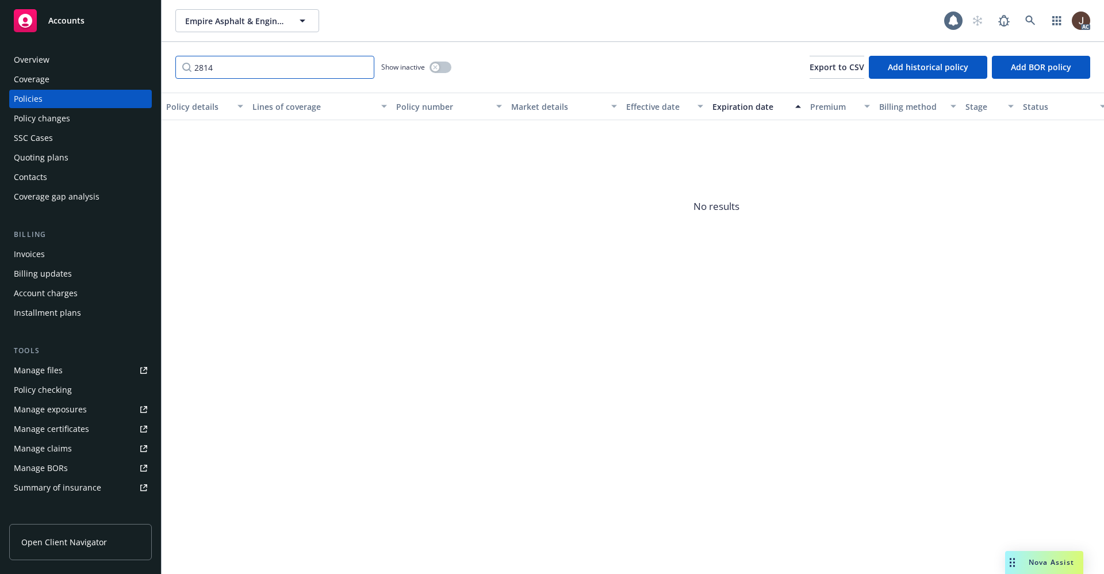
type input "2814"
click at [446, 60] on div "Show inactive" at bounding box center [416, 67] width 70 height 23
click at [445, 66] on button "button" at bounding box center [441, 68] width 22 height 12
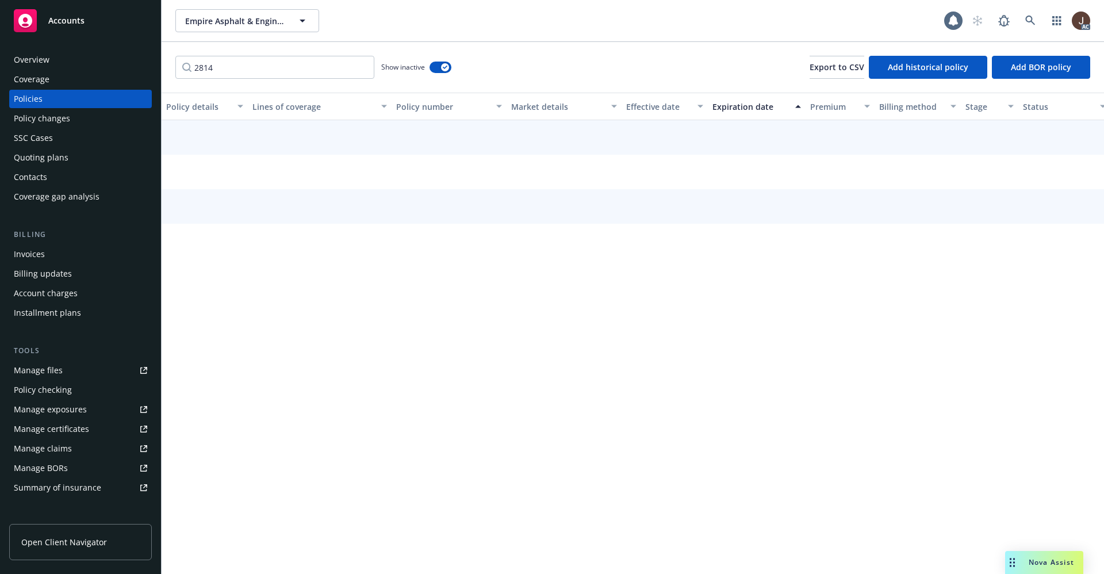
click at [534, 67] on div "2814 Show inactive Export to CSV Add historical policy Add BOR policy" at bounding box center [633, 67] width 942 height 51
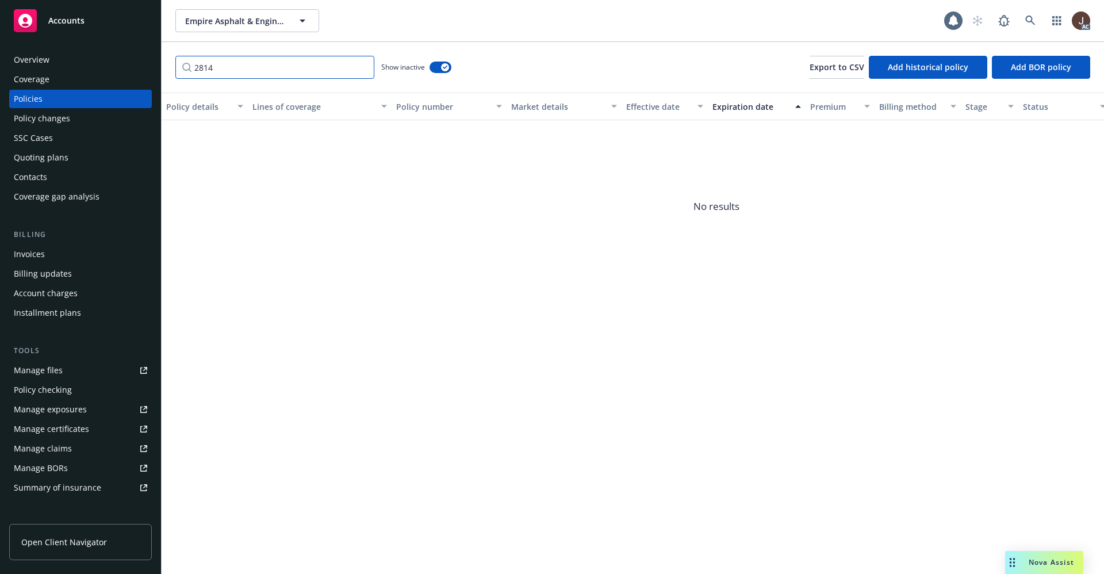
click at [254, 67] on input "2814" at bounding box center [274, 67] width 199 height 23
click at [1033, 19] on icon at bounding box center [1030, 21] width 10 height 10
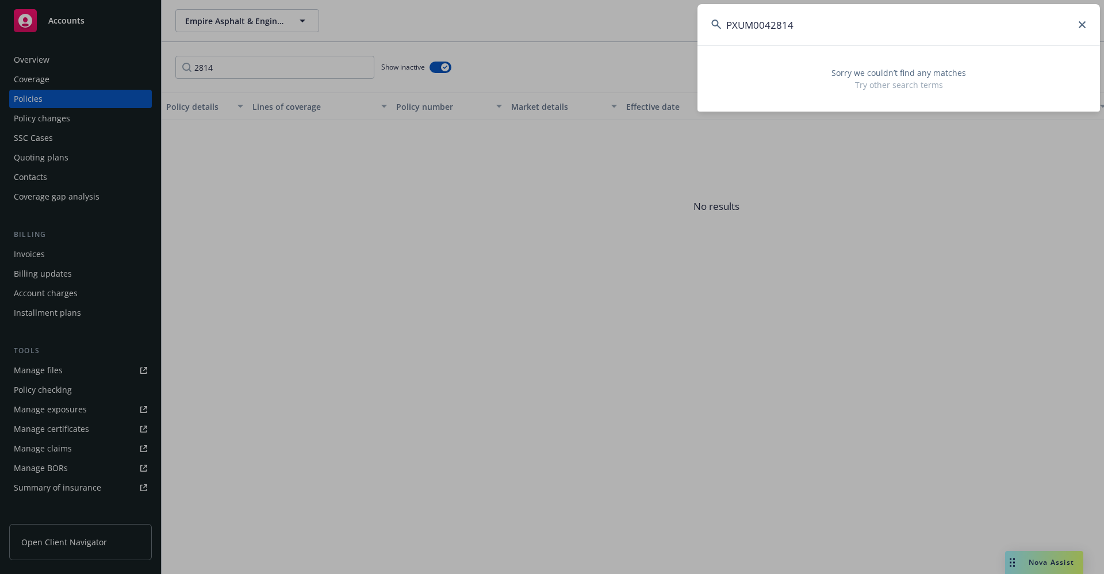
type input "PXUM0042814"
drag, startPoint x: 804, startPoint y: 21, endPoint x: 685, endPoint y: 28, distance: 119.3
click at [685, 28] on div "PXUM0042814 Sorry we couldn’t find any matches Try other search terms" at bounding box center [552, 287] width 1104 height 574
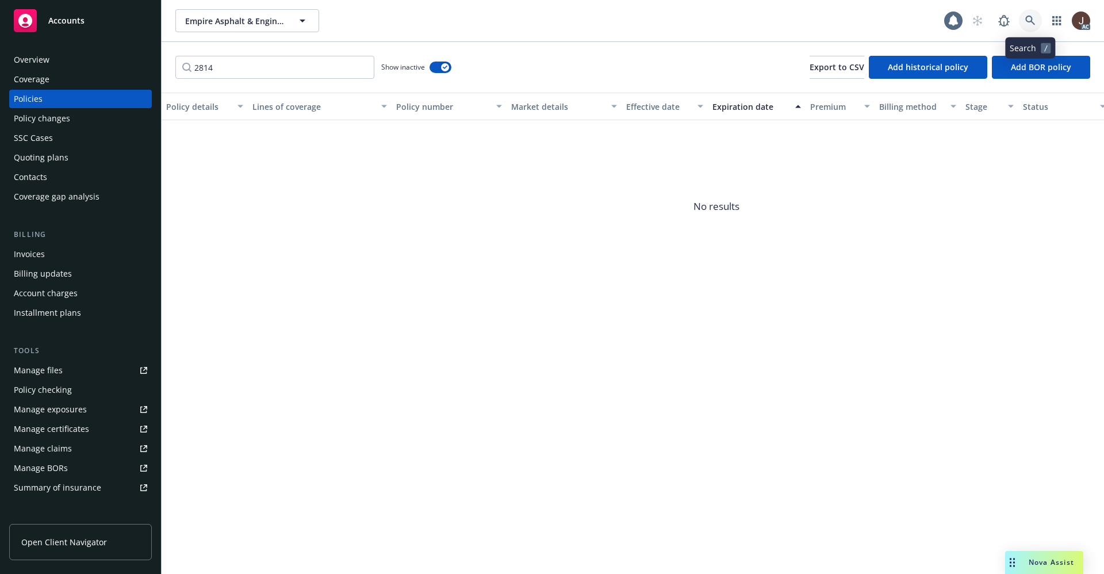
click at [1029, 16] on icon at bounding box center [1030, 21] width 10 height 10
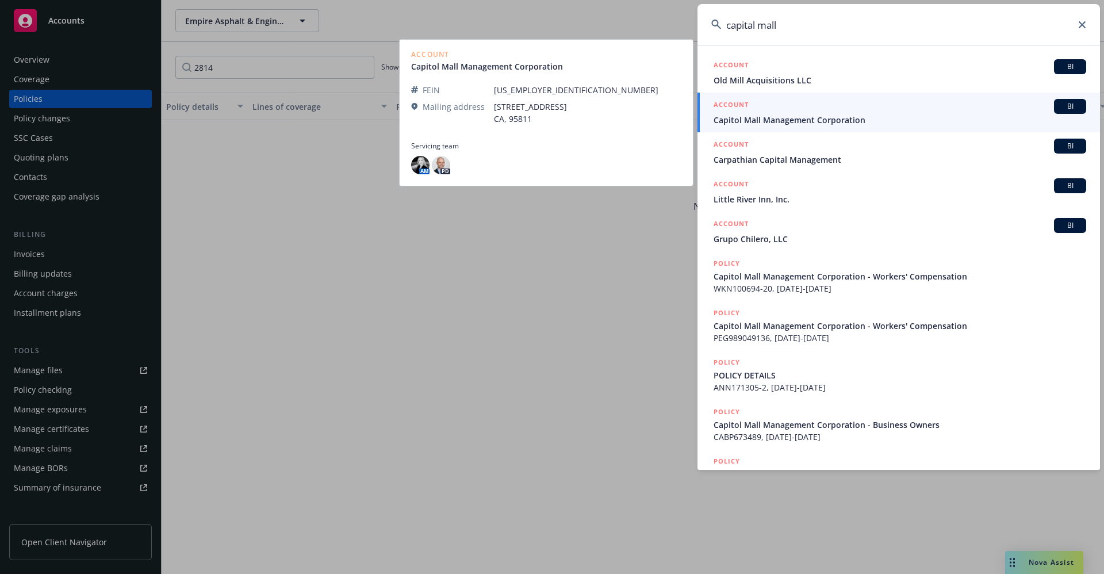
type input "capital mall"
click at [807, 122] on span "Capitol Mall Management Corporation" at bounding box center [900, 120] width 373 height 12
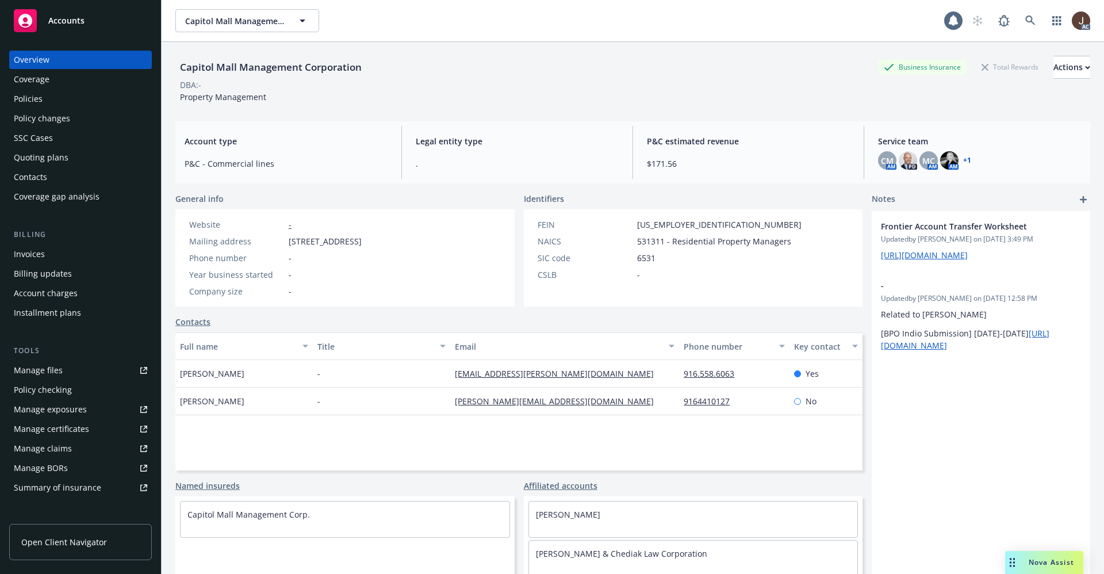
click at [38, 378] on div "Manage files" at bounding box center [38, 370] width 49 height 18
click at [29, 101] on div "Policies" at bounding box center [28, 99] width 29 height 18
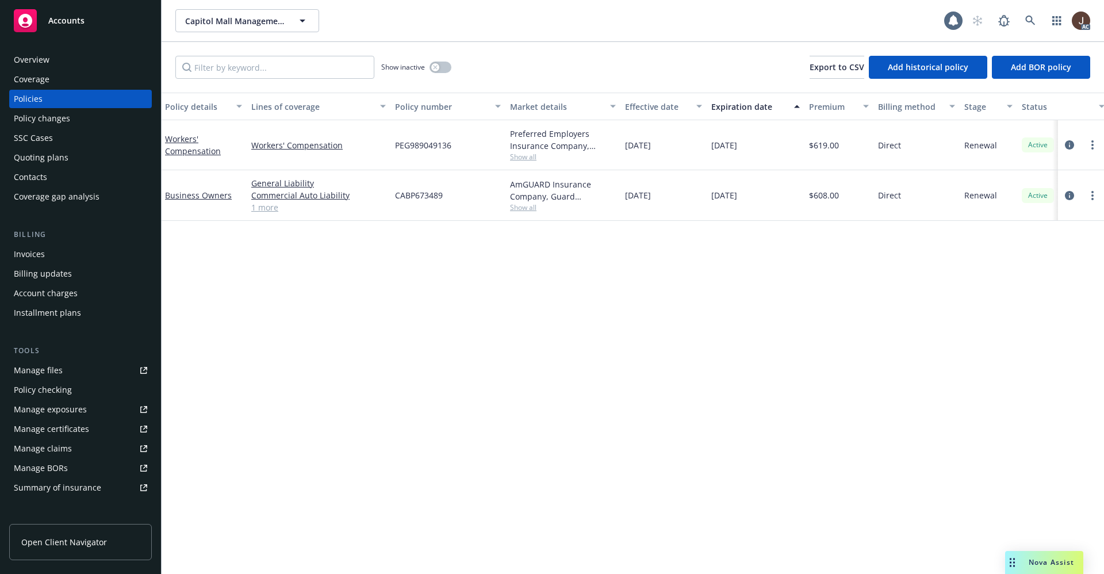
scroll to position [0, 167]
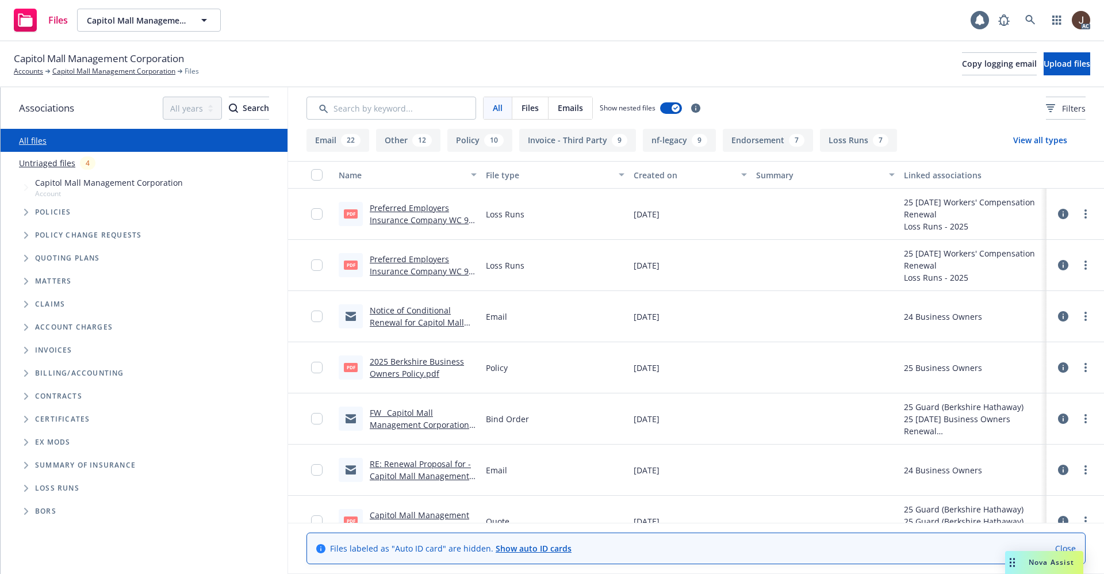
click at [61, 161] on link "Untriaged files" at bounding box center [47, 163] width 56 height 12
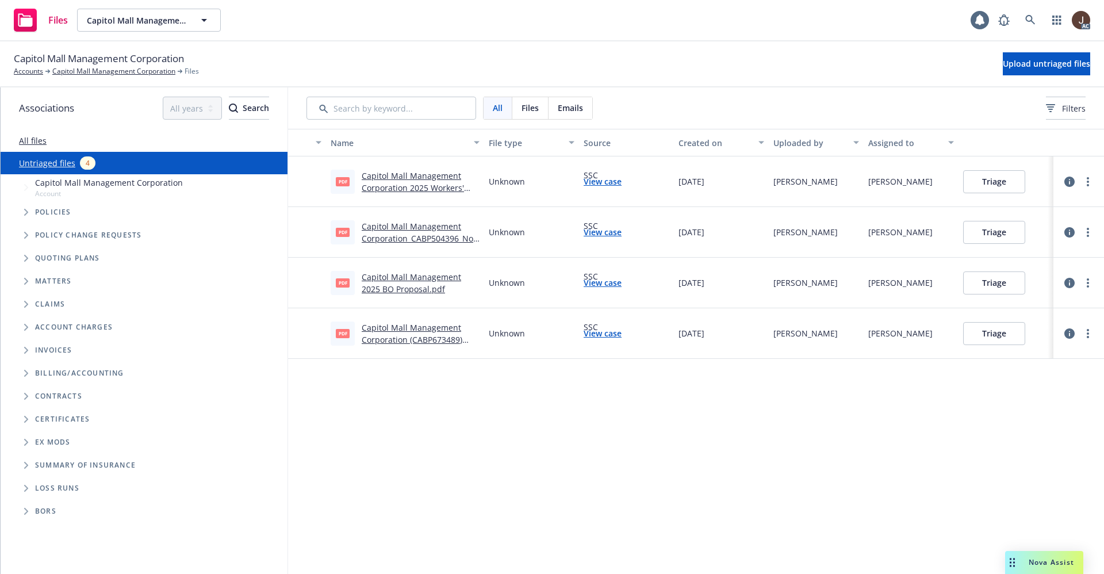
click at [536, 440] on div "Name File type Source Created on Uploaded by Assigned to pdf Capitol Mall Manag…" at bounding box center [696, 351] width 816 height 445
click at [1029, 65] on span "Upload untriaged files" at bounding box center [1046, 63] width 87 height 11
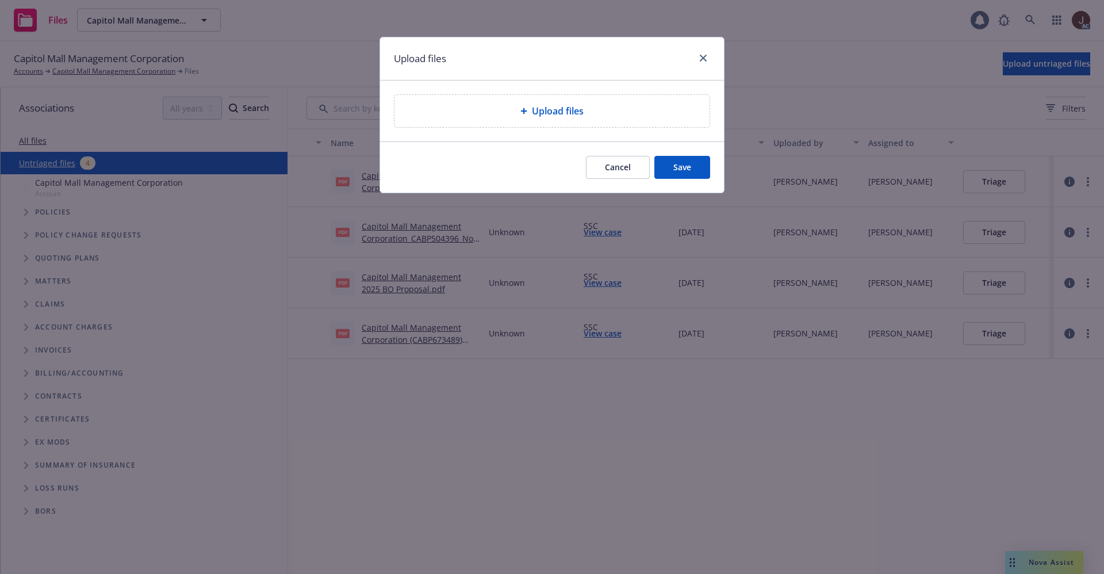
click at [573, 120] on div "Upload files" at bounding box center [551, 111] width 315 height 32
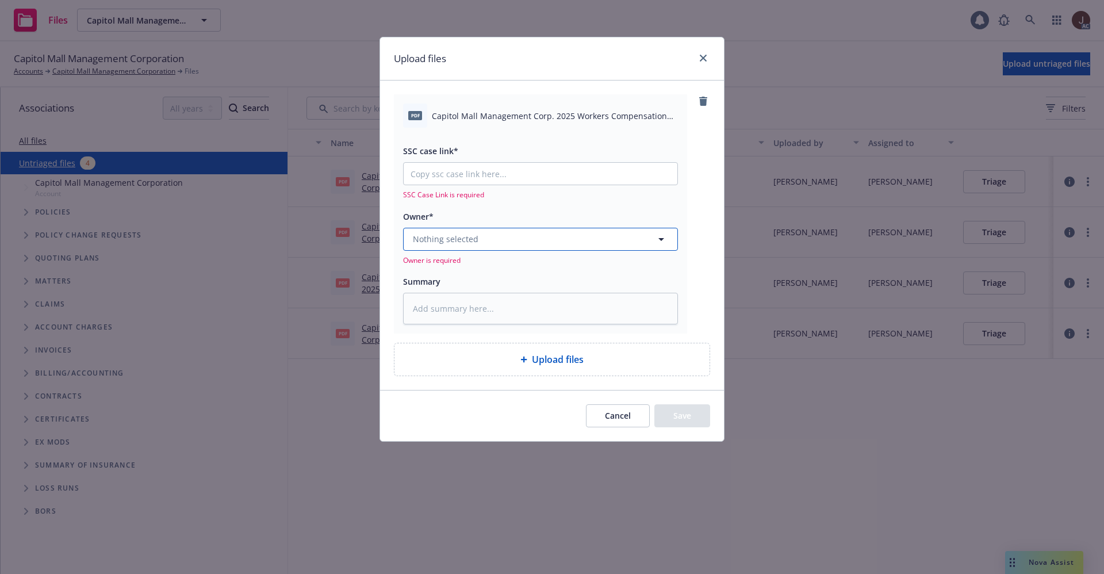
click at [507, 239] on button "Nothing selected" at bounding box center [540, 239] width 275 height 23
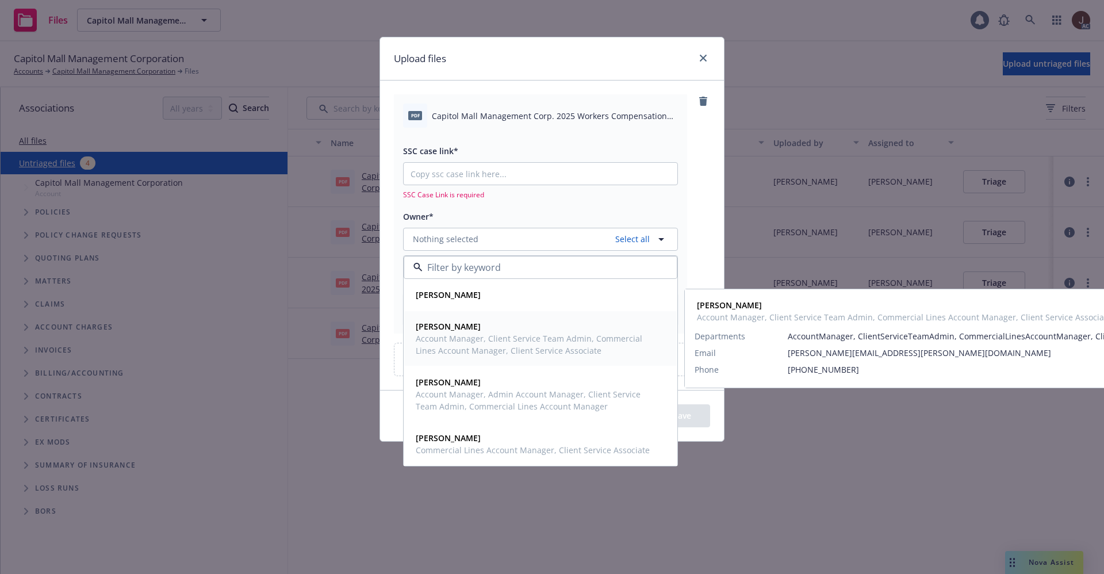
click at [486, 334] on span "Account Manager, Client Service Team Admin, Commercial Lines Account Manager, C…" at bounding box center [539, 344] width 247 height 24
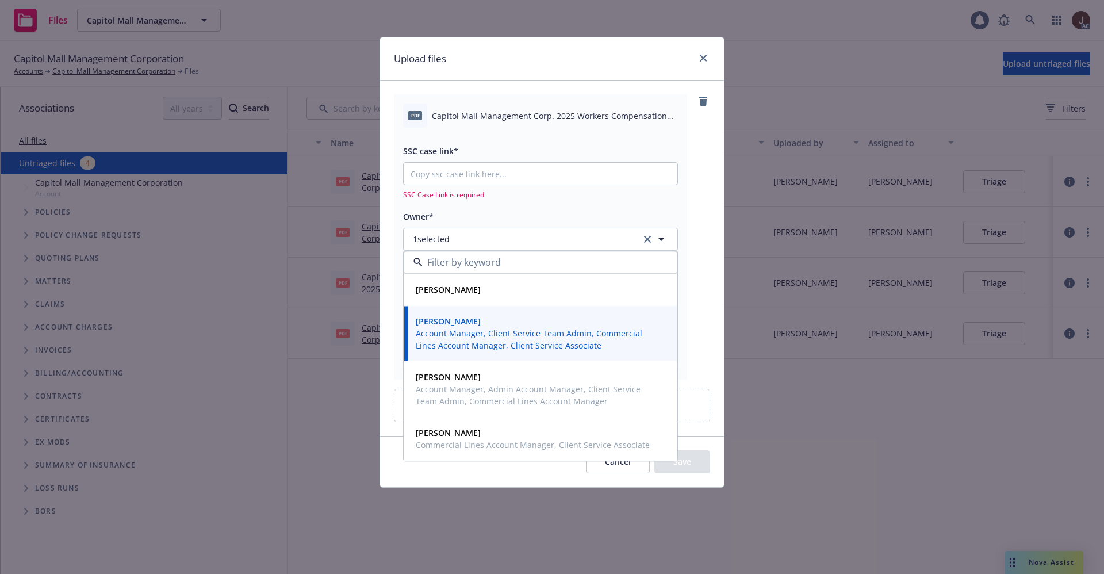
type textarea "x"
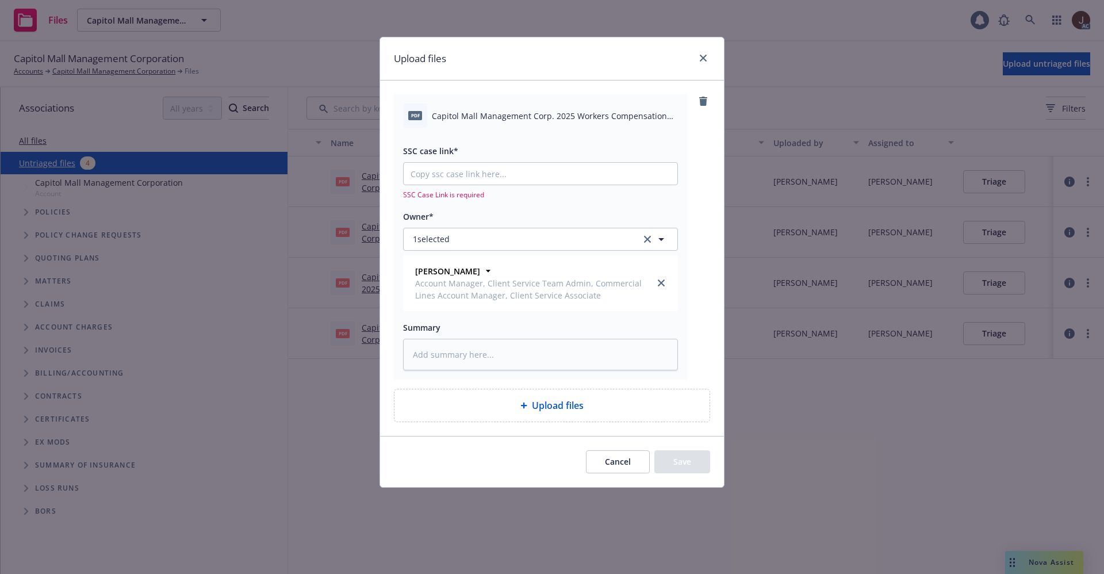
click at [499, 110] on span "Capitol Mall Management Corp. 2025 Workers Compensation Reinstatement Eff [DATE…" at bounding box center [555, 116] width 246 height 12
click at [500, 110] on span "Capitol Mall Management Corp. 2025 Workers Compensation Reinstatement Eff [DATE…" at bounding box center [555, 116] width 246 height 12
copy div "Capitol Mall Management Corp. 2025 Workers Compensation Reinstatement Eff [DATE…"
click at [446, 362] on textarea at bounding box center [540, 355] width 275 height 32
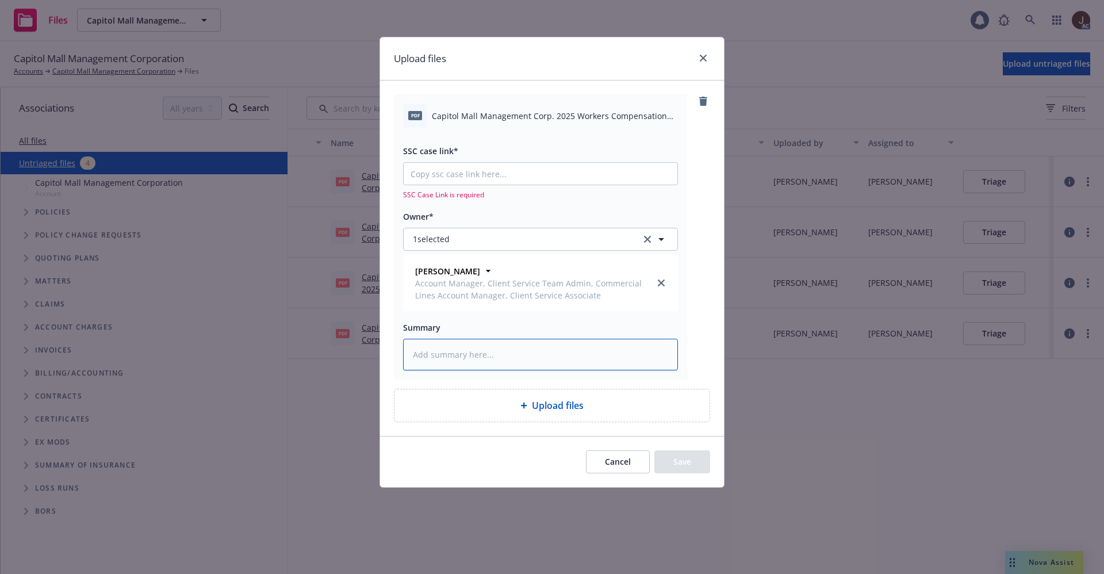
paste textarea "Capitol Mall Management Corp. 2025 Workers Compensation Reinstatement Eff [DATE…"
type textarea "Capitol Mall Management Corp. 2025 Workers Compensation Reinstatement Eff [DATE…"
type textarea "x"
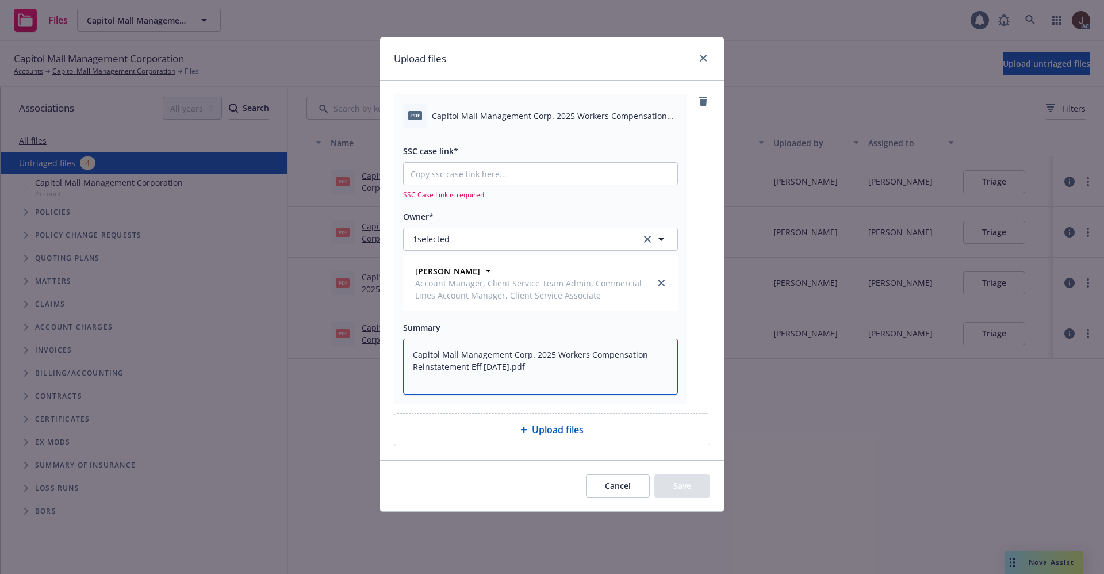
type textarea "Capitol Mall Management Corp. 2025 Workers Compensation Reinstatement Eff [DATE…"
click at [701, 293] on div "pdf Capitol Mall Management Corp. 2025 Workers Compensation Reinstatement Eff […" at bounding box center [552, 248] width 316 height 309
type textarea "x"
click at [491, 180] on input "SSC case link*" at bounding box center [541, 174] width 274 height 22
paste input "[URL][DOMAIN_NAME]"
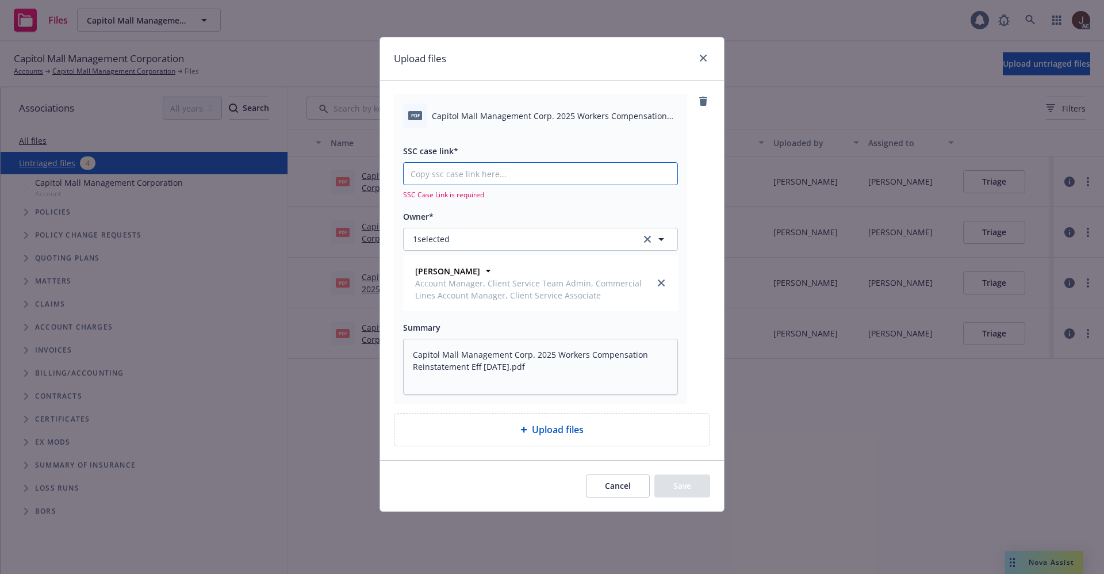
type input "[URL][DOMAIN_NAME]"
type textarea "x"
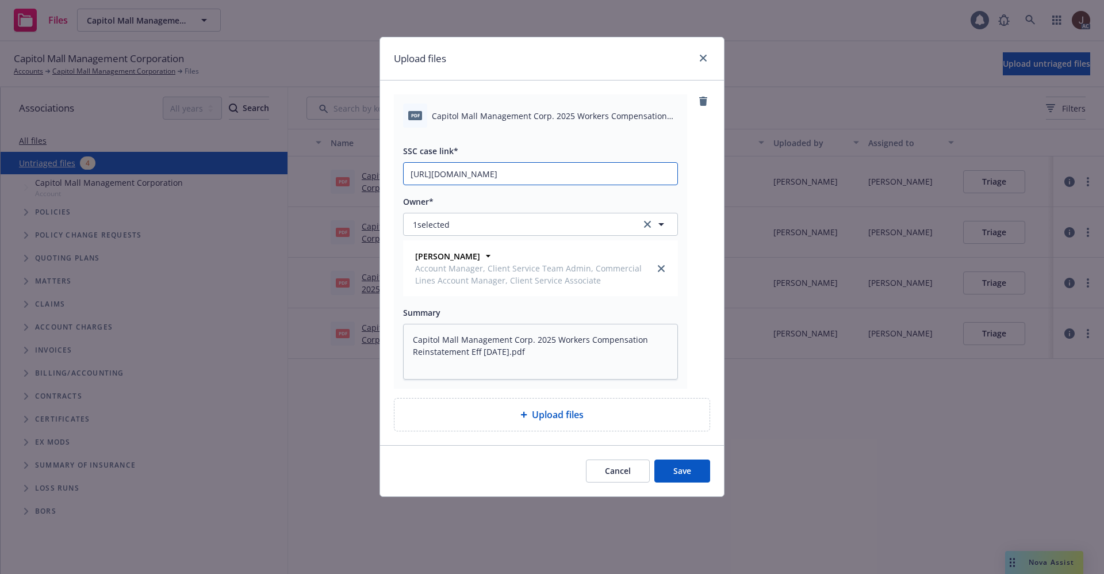
scroll to position [0, 56]
type input "[URL][DOMAIN_NAME]"
click at [715, 220] on div "pdf Capitol Mall Management Corp. 2025 Workers Compensation Reinstatement Eff […" at bounding box center [552, 263] width 344 height 365
click at [673, 461] on button "Save" at bounding box center [682, 470] width 56 height 23
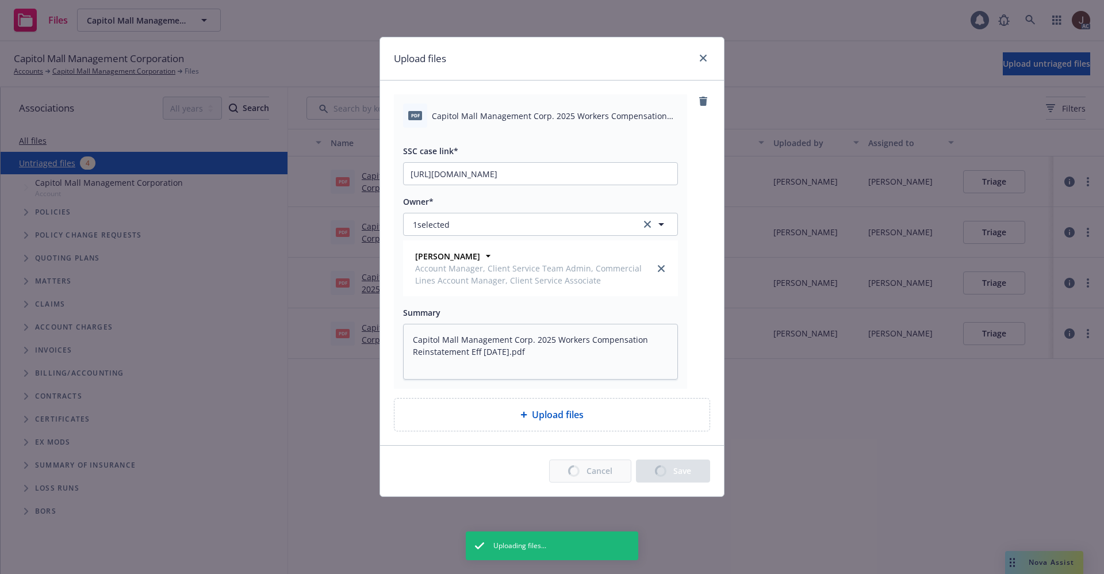
type textarea "x"
